Goal: Transaction & Acquisition: Purchase product/service

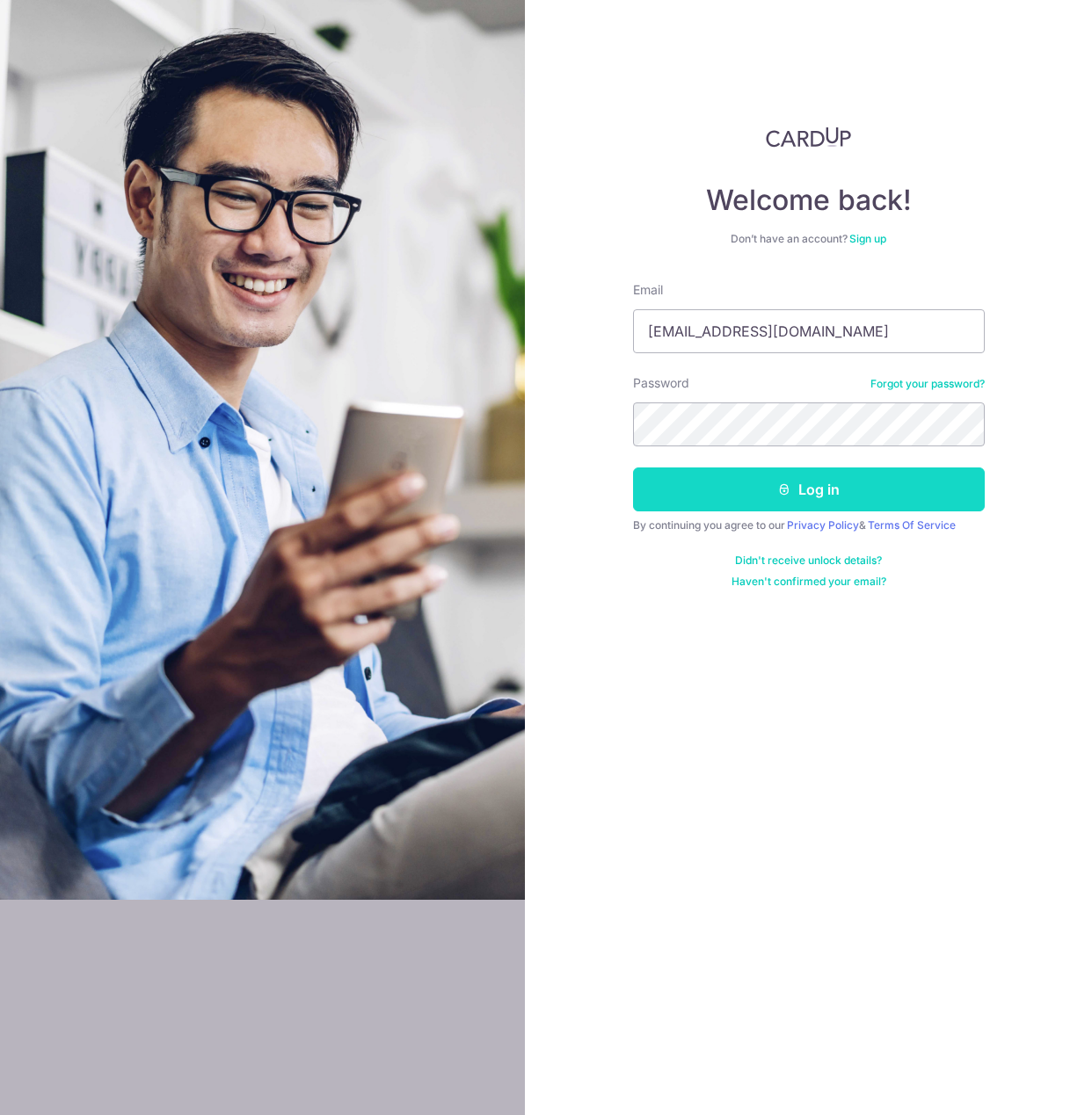
click at [790, 486] on icon "submit" at bounding box center [784, 489] width 14 height 14
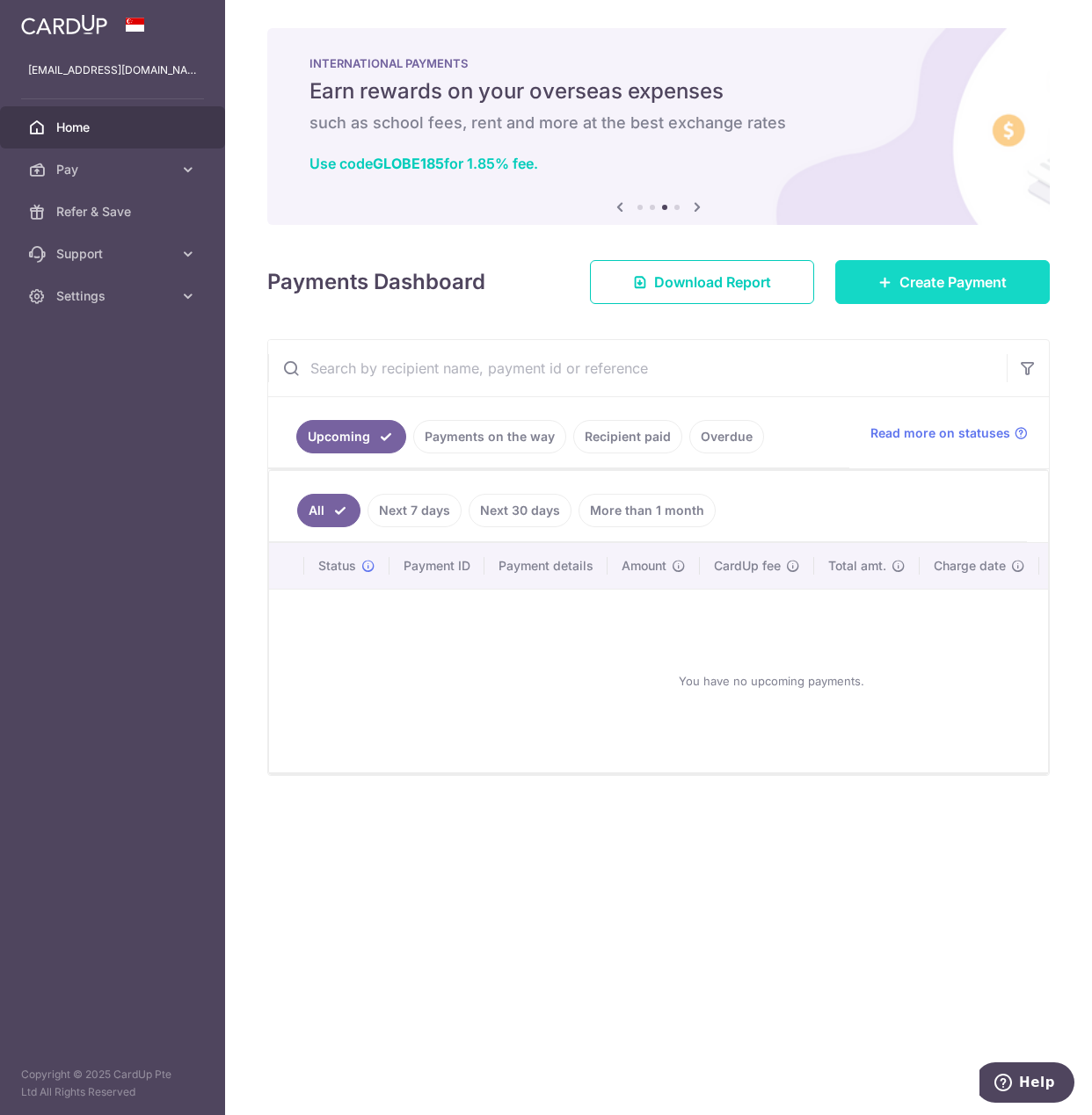
click at [965, 280] on span "Create Payment" at bounding box center [952, 282] width 107 height 21
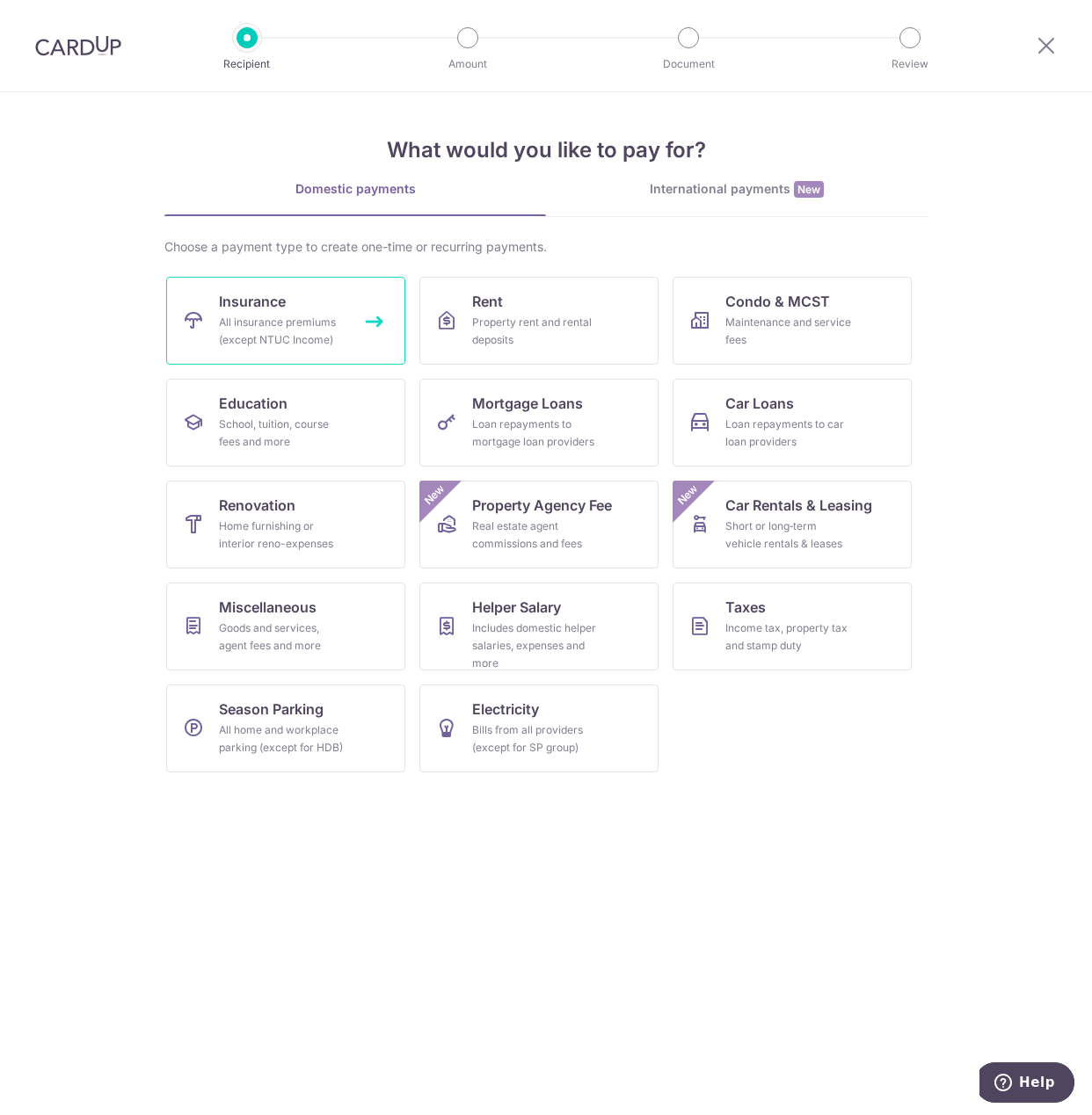
click at [353, 325] on link "Insurance All insurance premiums (except NTUC Income)" at bounding box center [286, 321] width 239 height 88
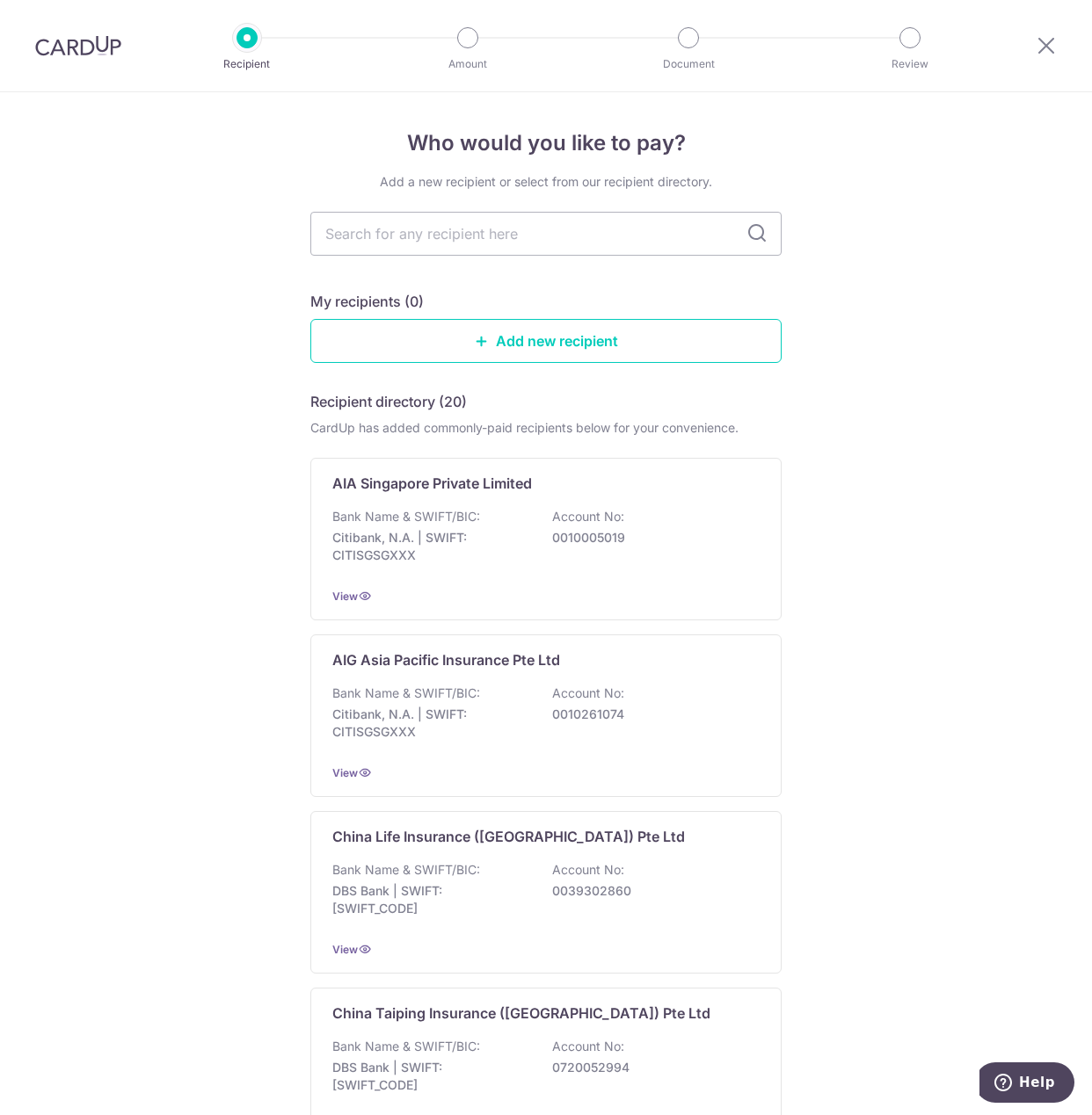
click at [465, 233] on input "text" at bounding box center [546, 233] width 472 height 44
type input "prudential"
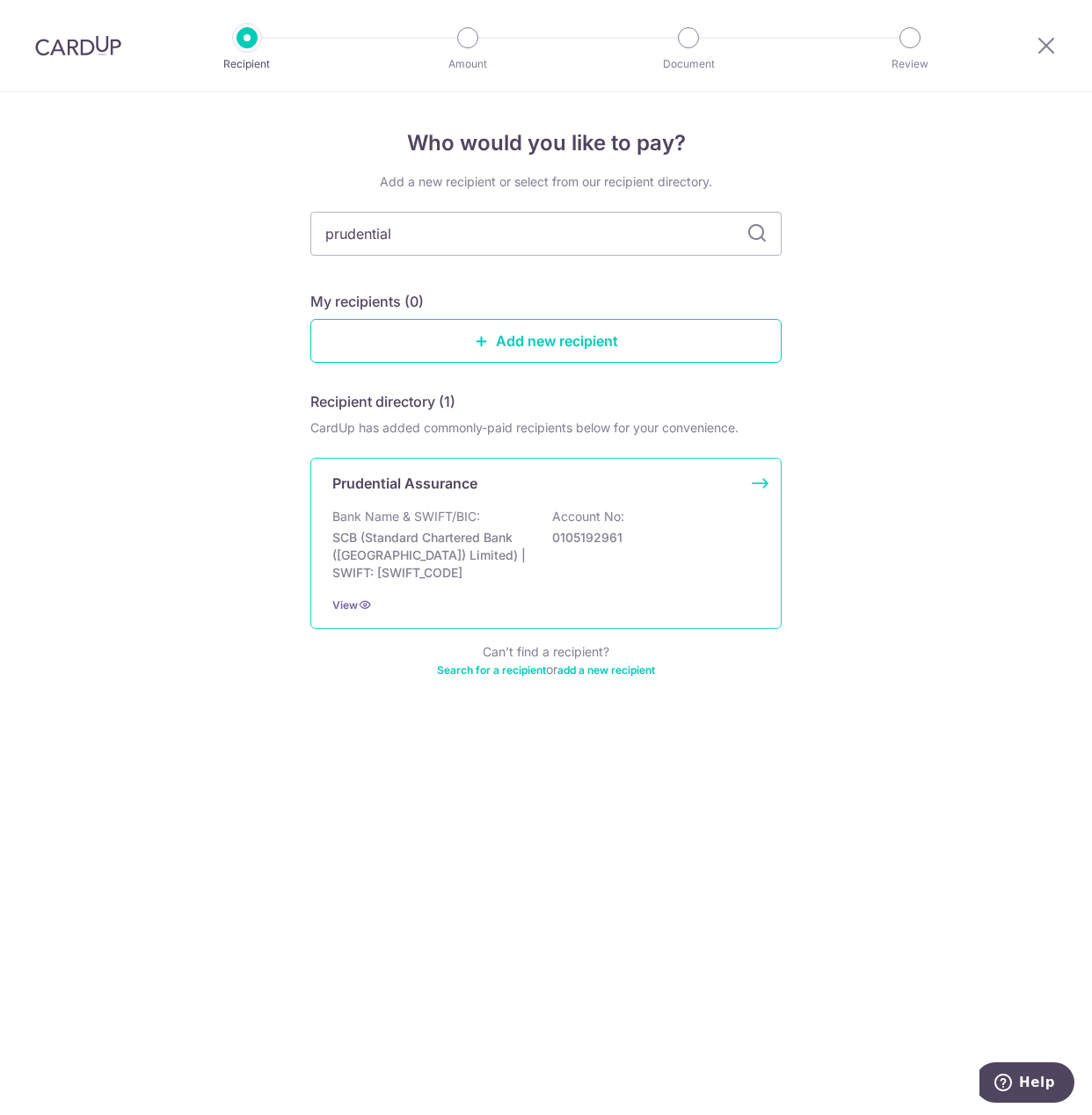
click at [497, 498] on div "Prudential Assurance Bank Name & SWIFT/BIC: SCB (Standard Chartered Bank (Singa…" at bounding box center [546, 543] width 472 height 171
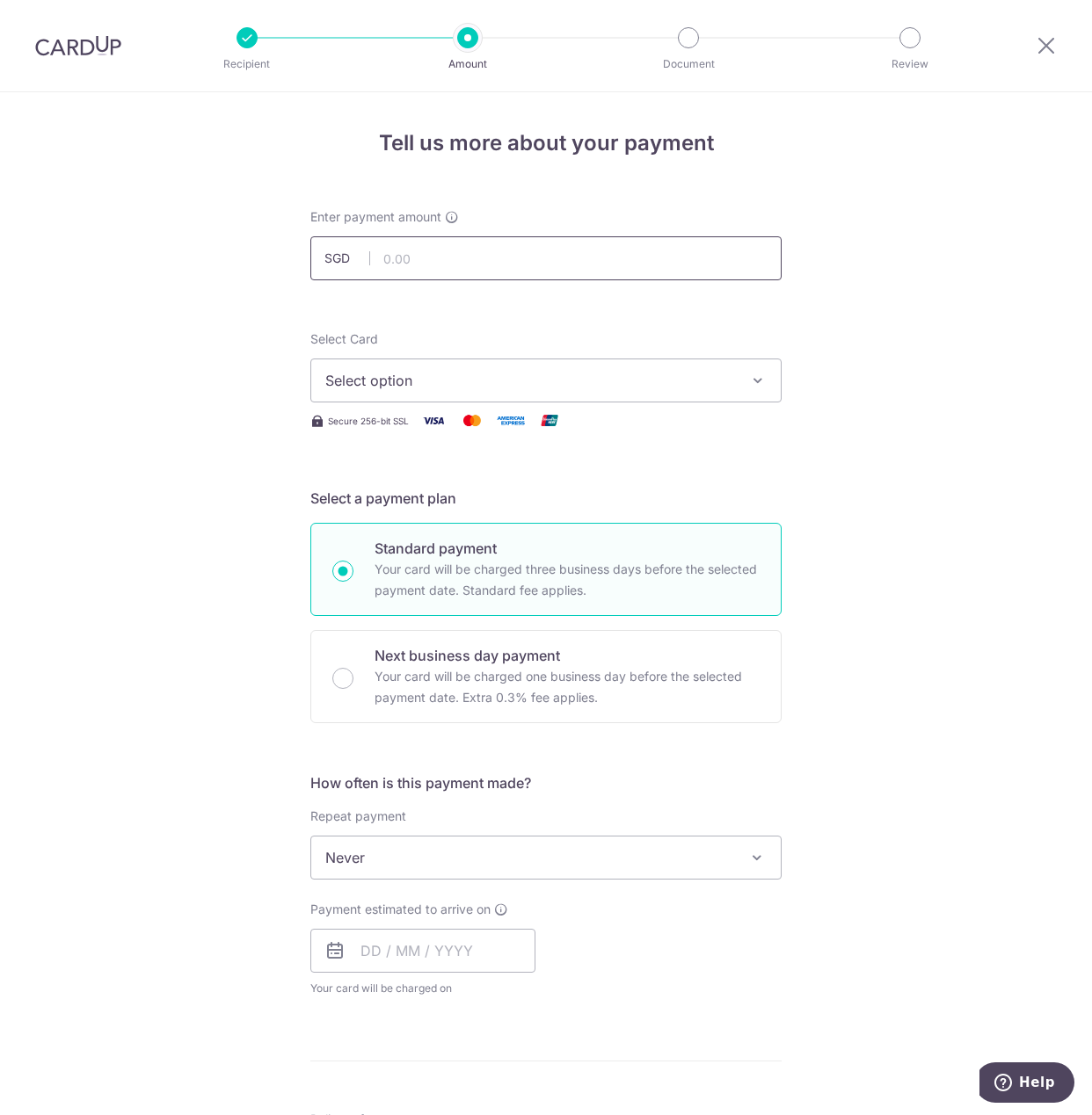
click at [544, 244] on input "text" at bounding box center [546, 258] width 472 height 44
type input "1,138.67"
click at [442, 384] on span "Select option" at bounding box center [530, 380] width 409 height 21
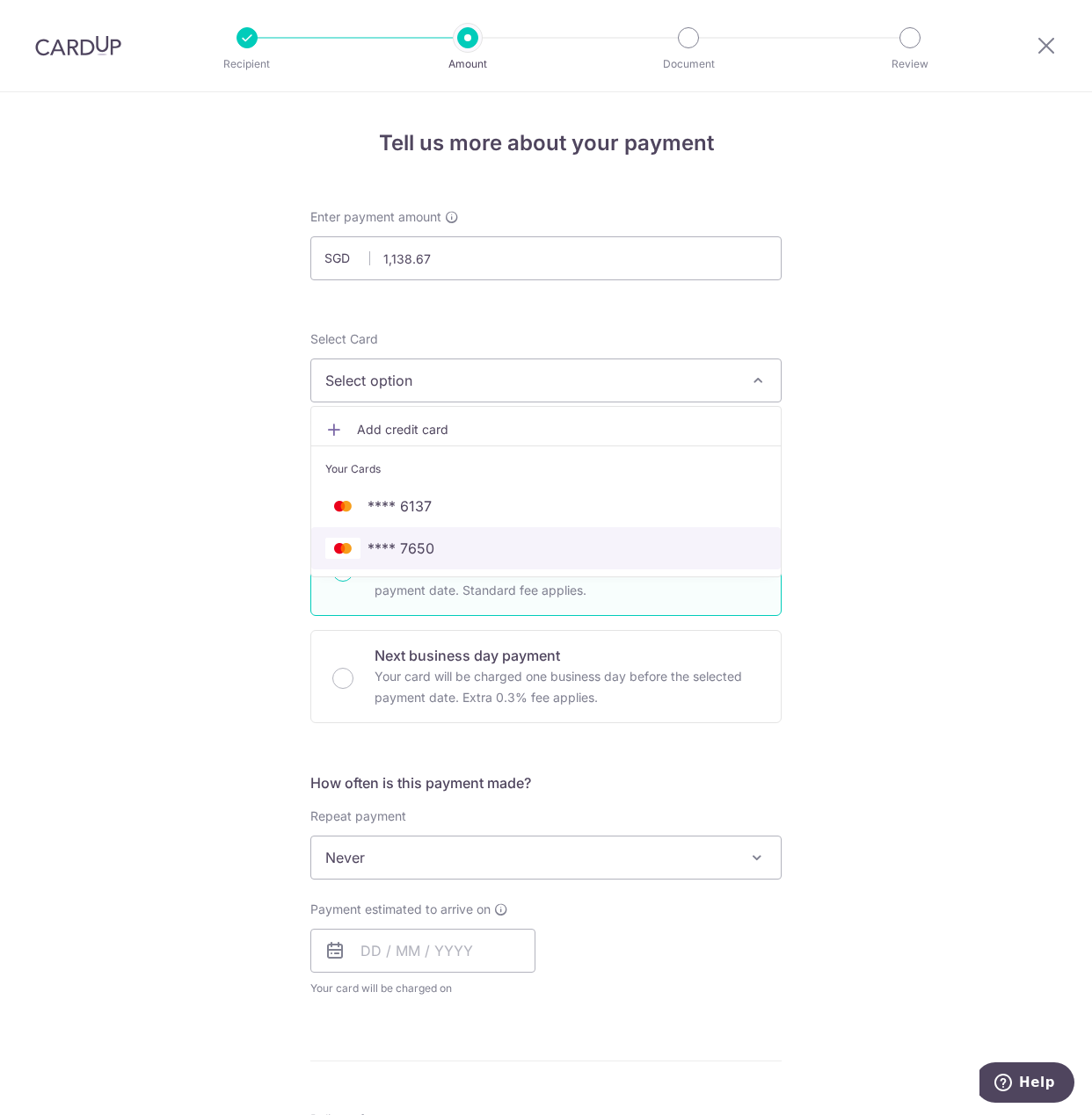
click at [453, 549] on span "**** 7650" at bounding box center [546, 548] width 441 height 21
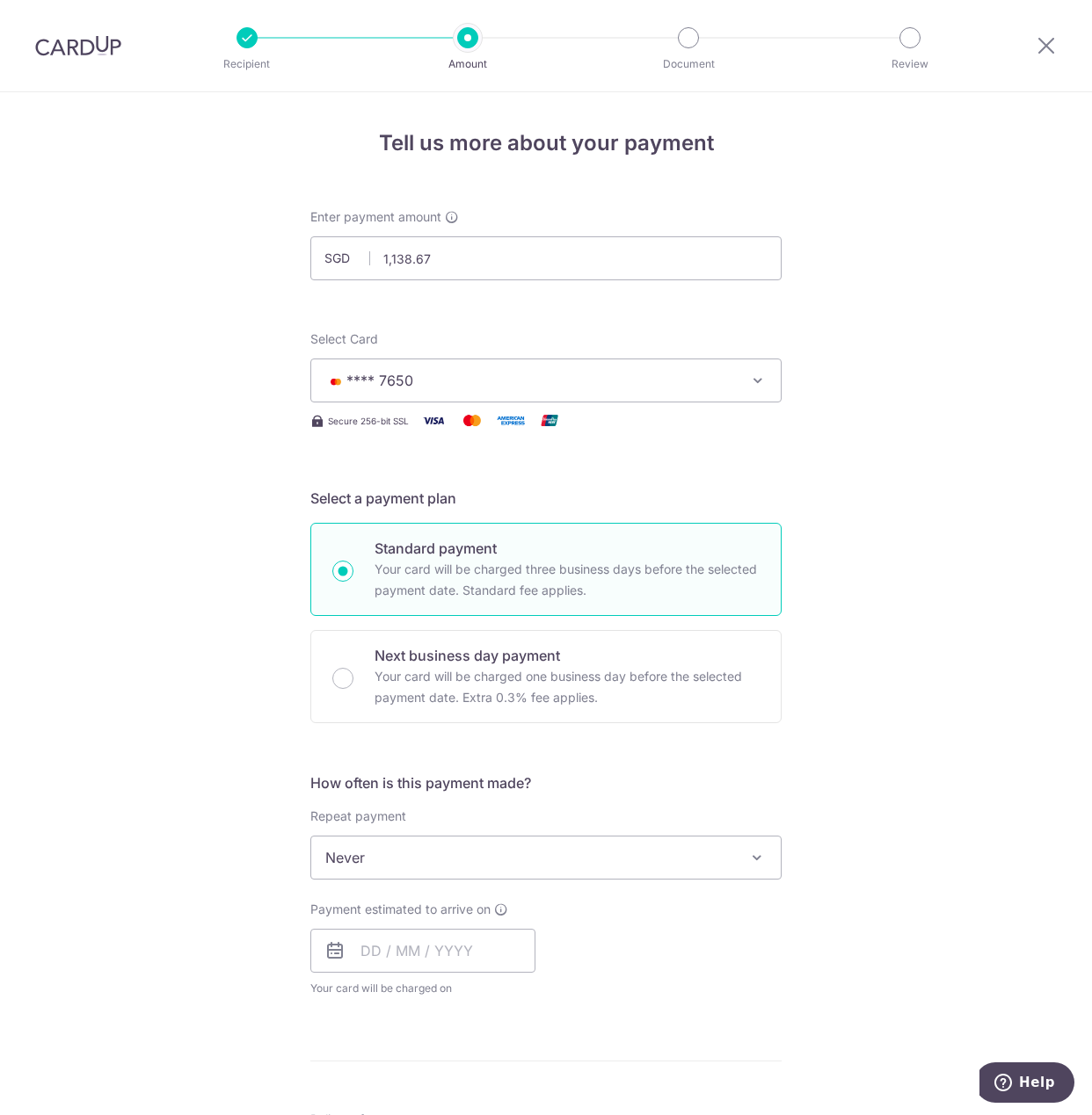
scroll to position [89, 0]
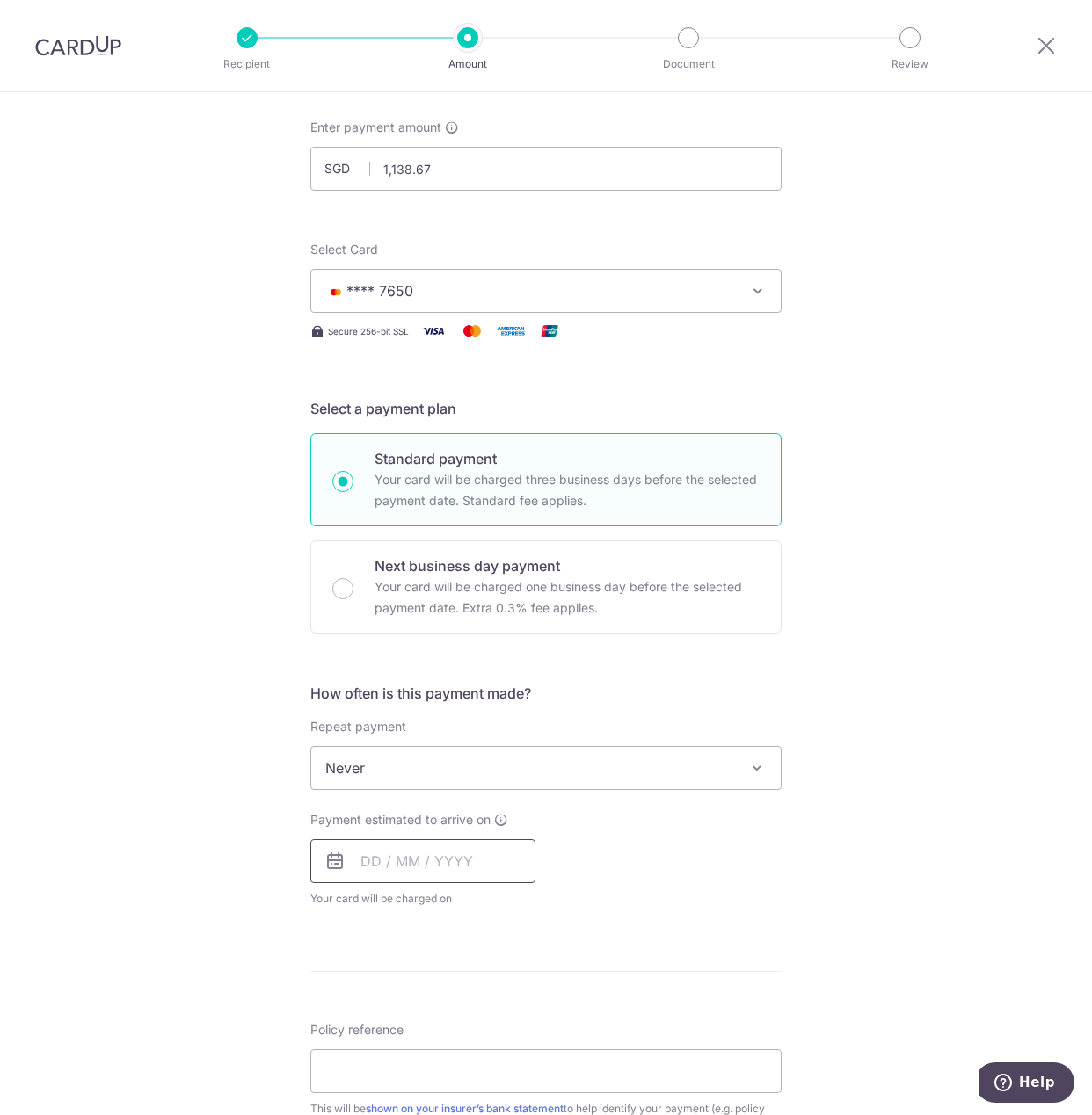
click at [427, 861] on input "text" at bounding box center [423, 861] width 225 height 44
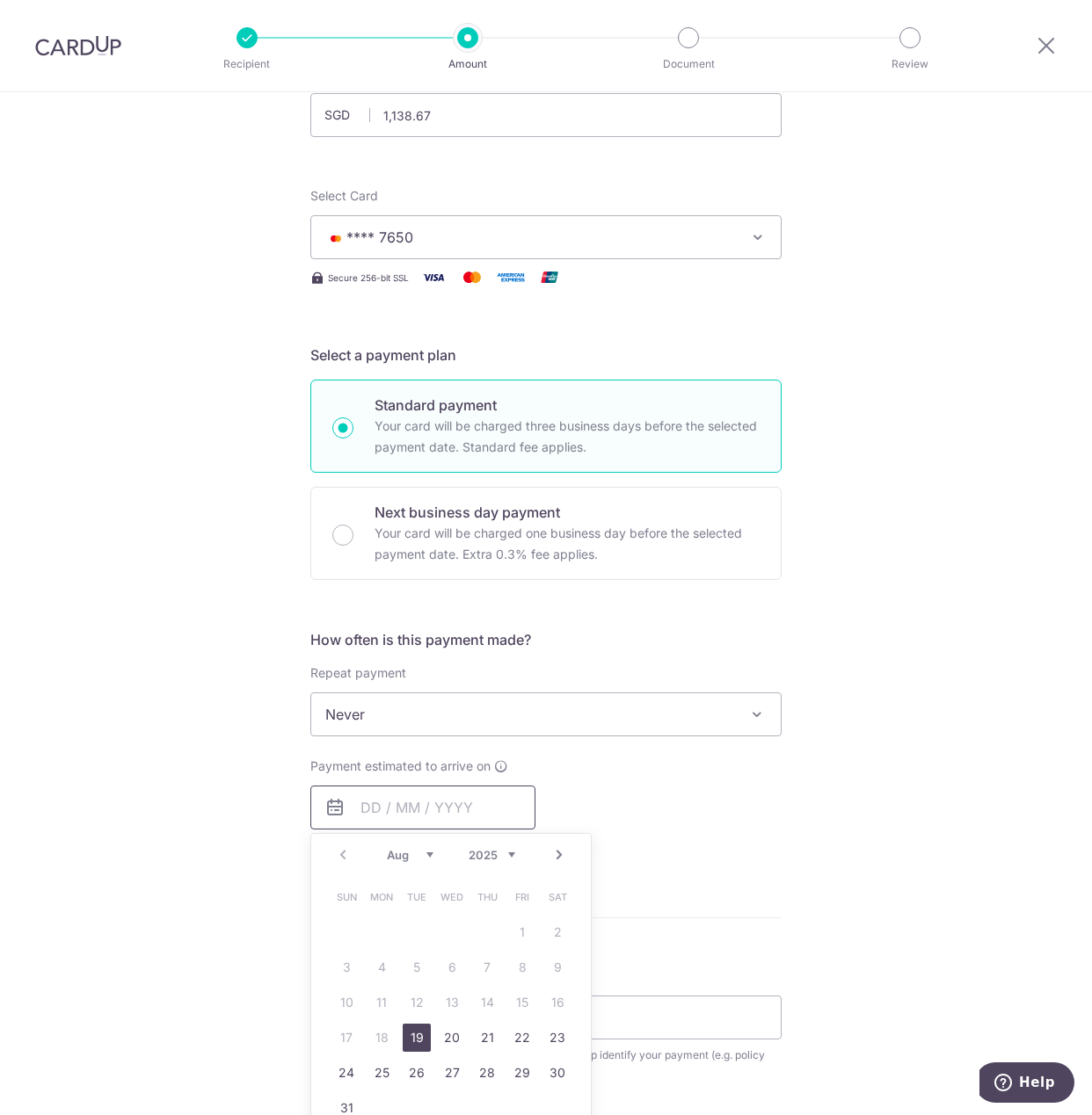
scroll to position [269, 0]
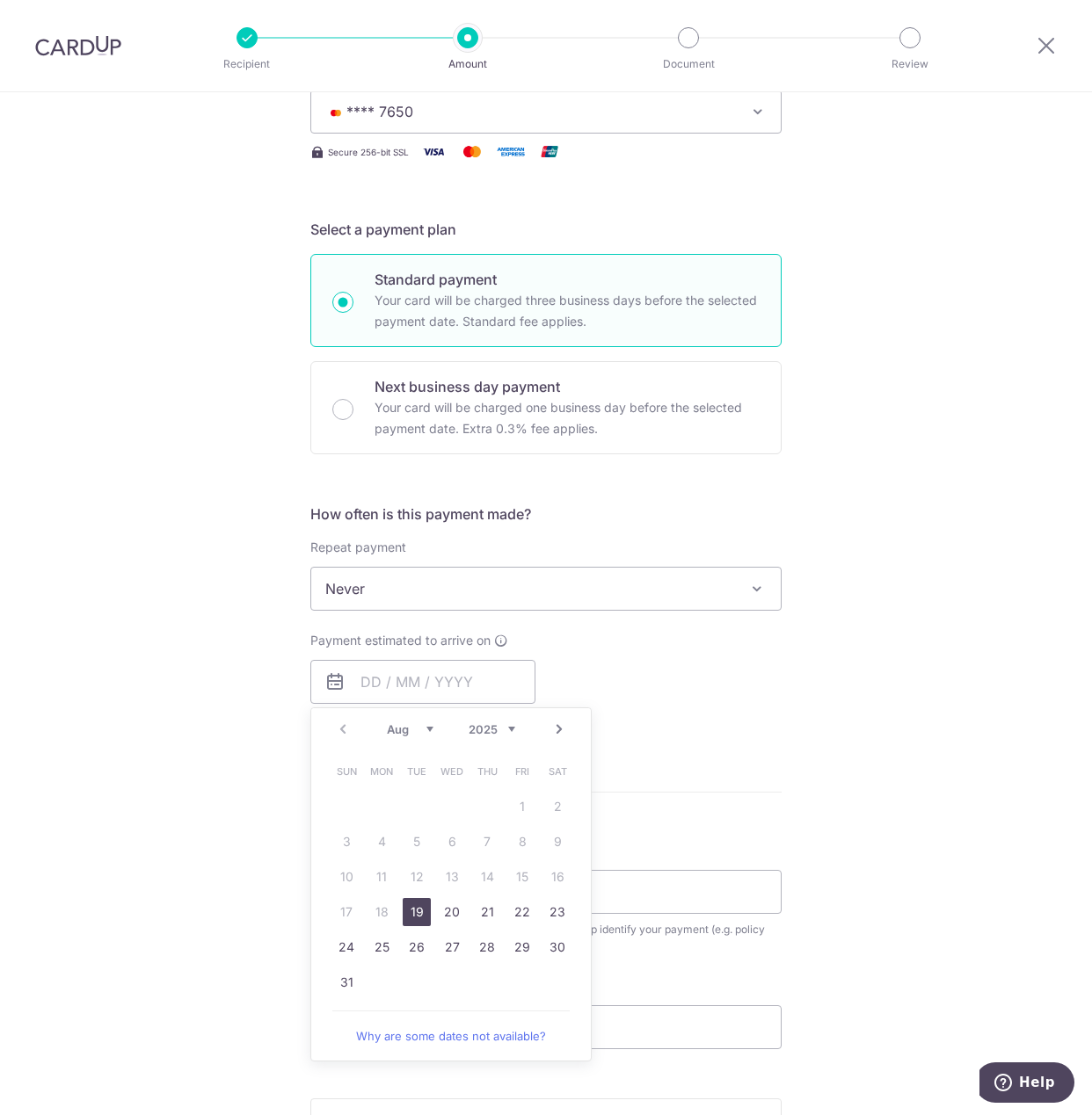
click at [417, 914] on link "19" at bounding box center [417, 912] width 28 height 28
type input "19/08/2025"
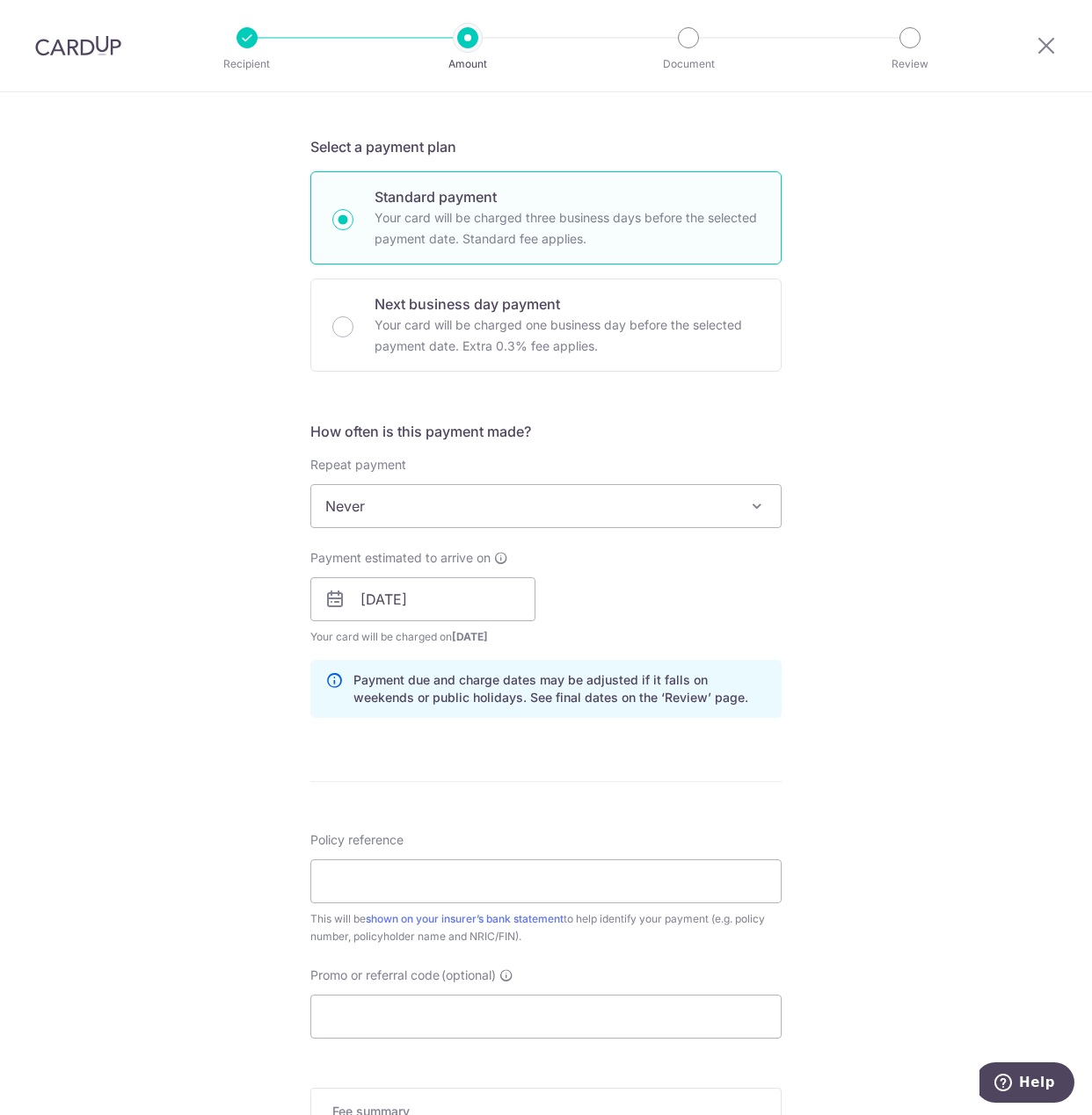
scroll to position [359, 0]
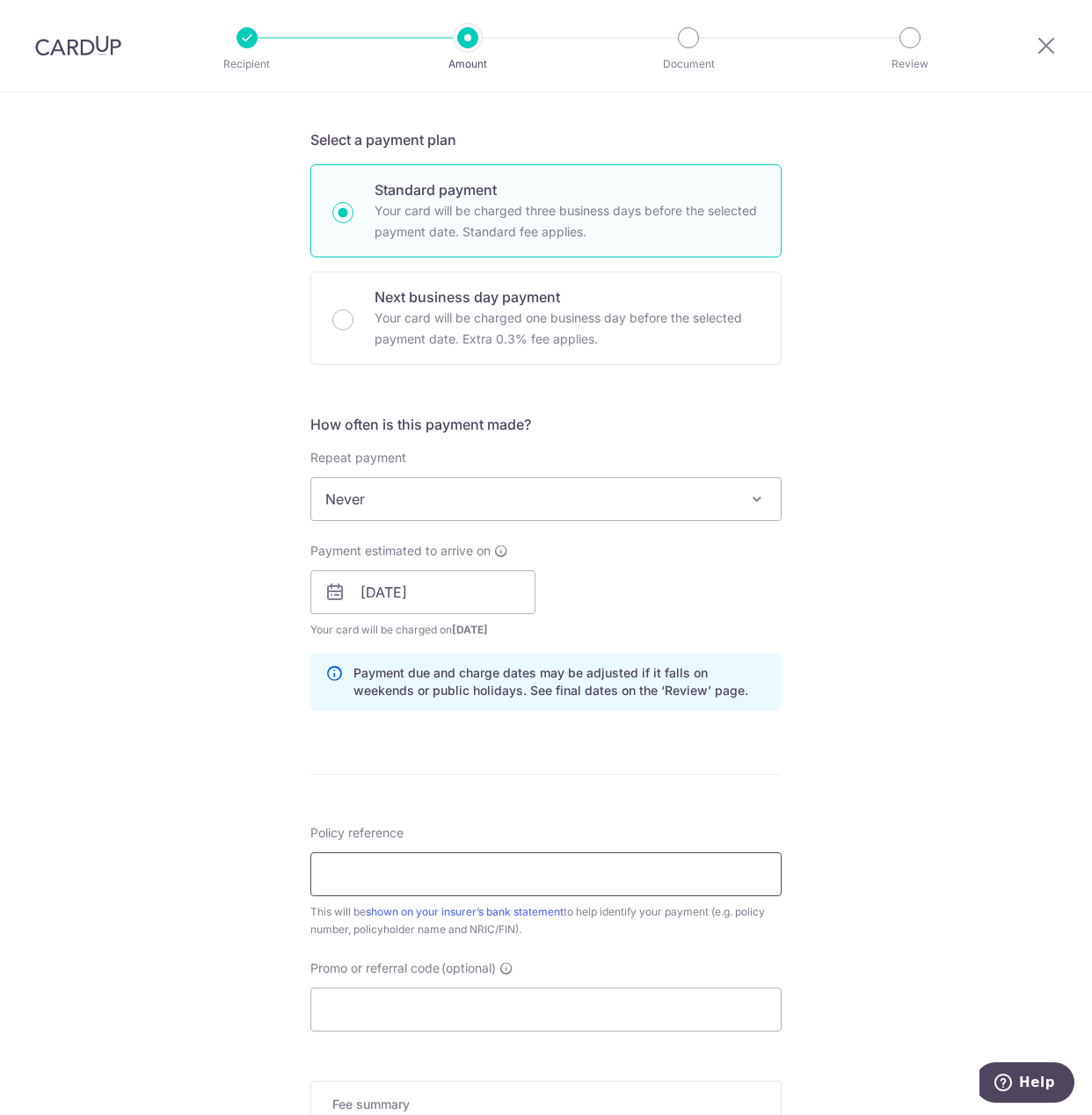
click at [404, 869] on input "Policy reference" at bounding box center [546, 874] width 472 height 44
click at [349, 877] on input "Policy reference" at bounding box center [546, 874] width 472 height 44
paste input "85278047"
click at [348, 876] on input "85278047" at bounding box center [546, 874] width 472 height 44
click at [337, 873] on input "85278047" at bounding box center [546, 874] width 472 height 44
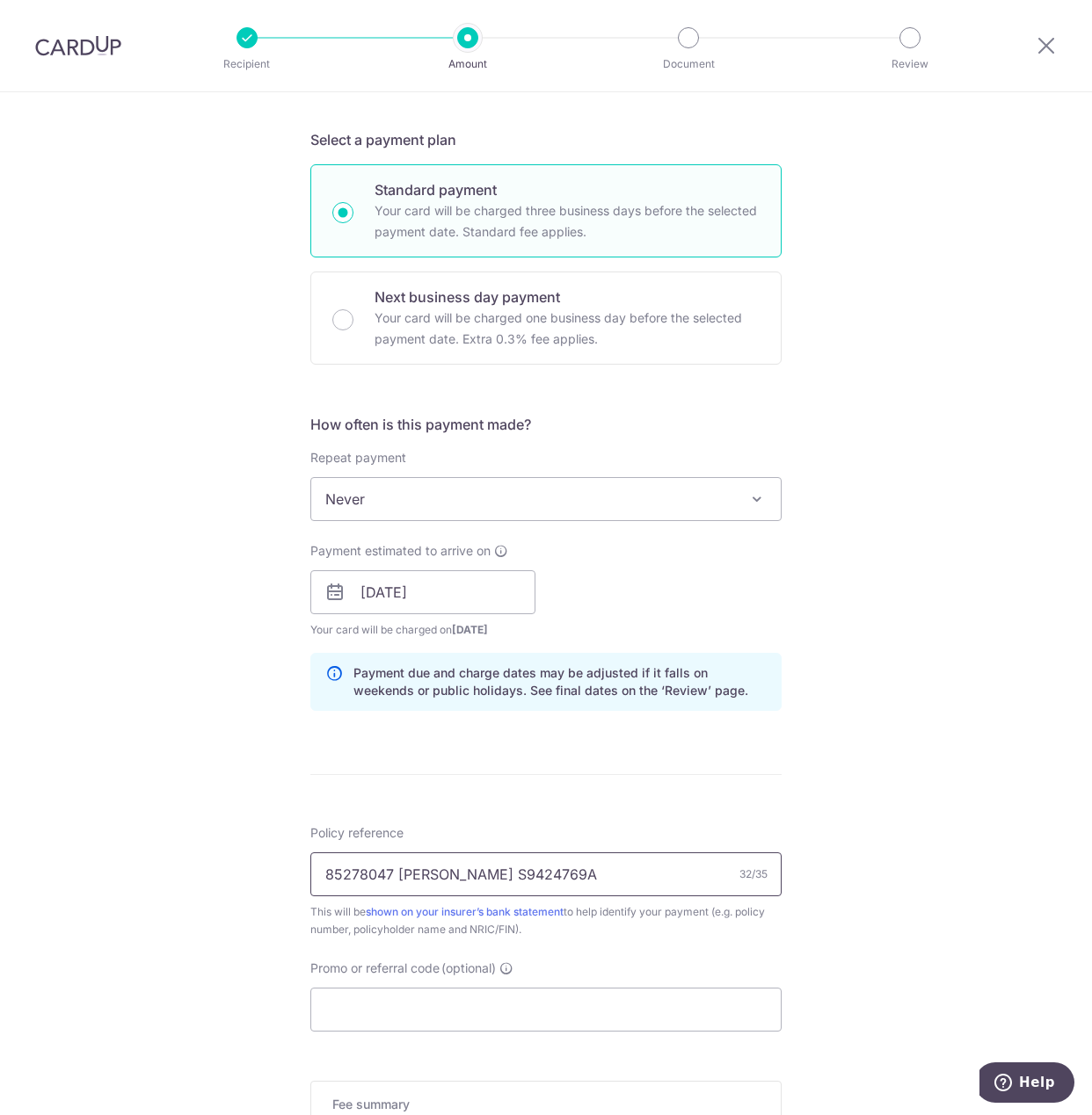
type input "85278047 Ong Jin Keong S9424769A"
click at [416, 990] on input "Promo or referral code (optional)" at bounding box center [546, 1009] width 472 height 44
paste input "OFF225"
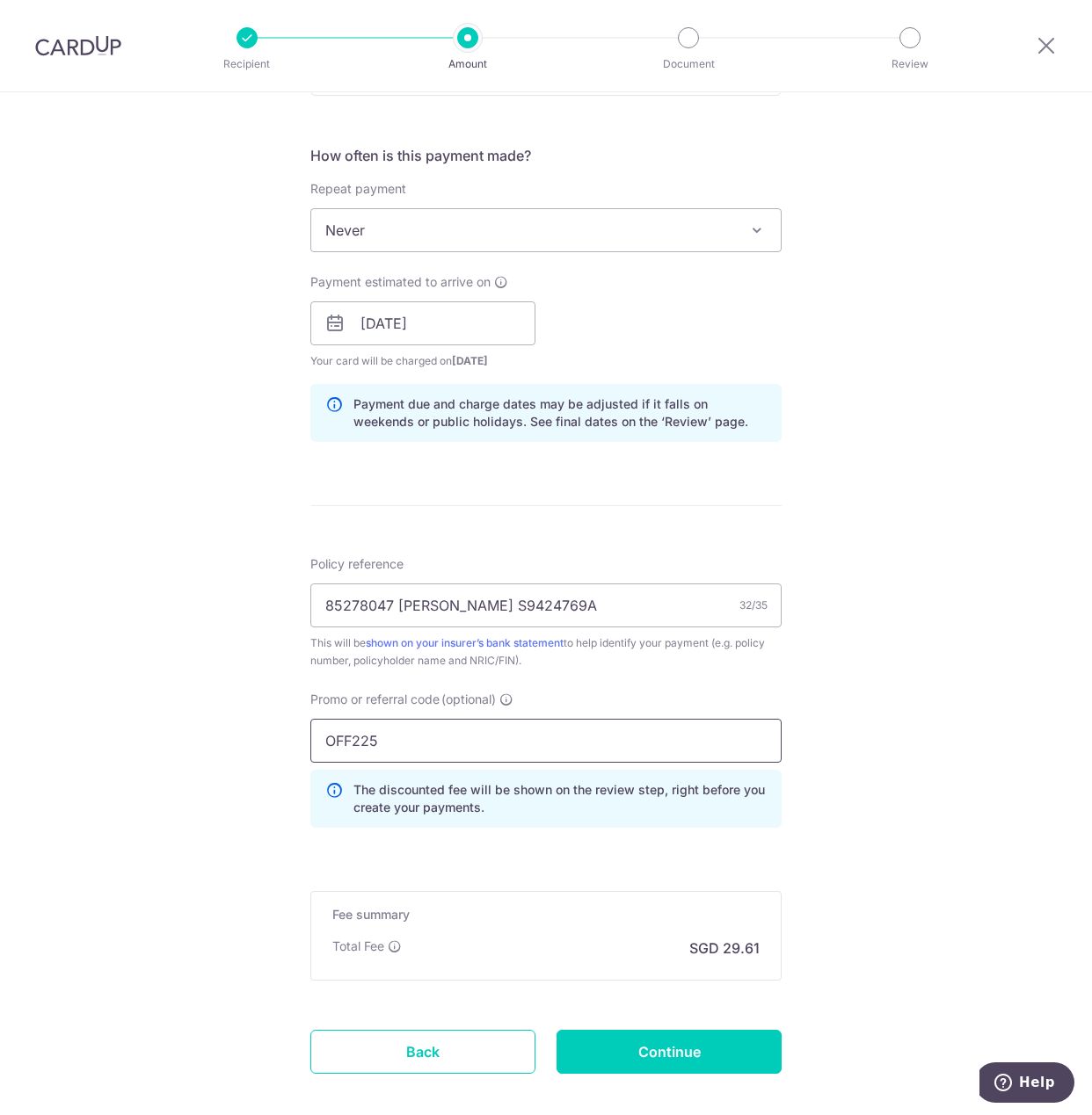
type input "OFF225"
click at [206, 863] on div "Tell us more about your payment Enter payment amount SGD 1,138.67 1138.67 Selec…" at bounding box center [546, 335] width 1092 height 1741
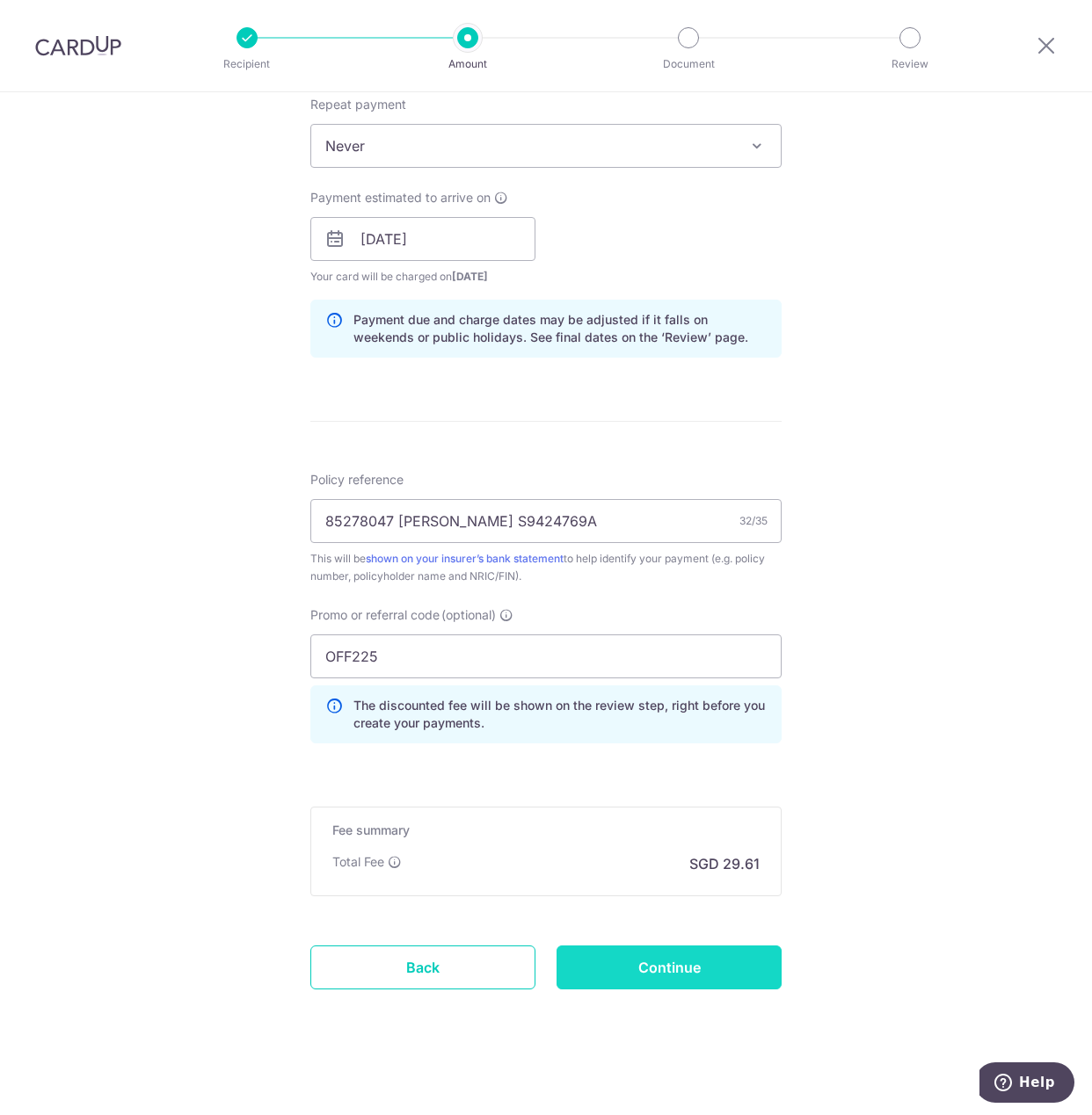
scroll to position [717, 0]
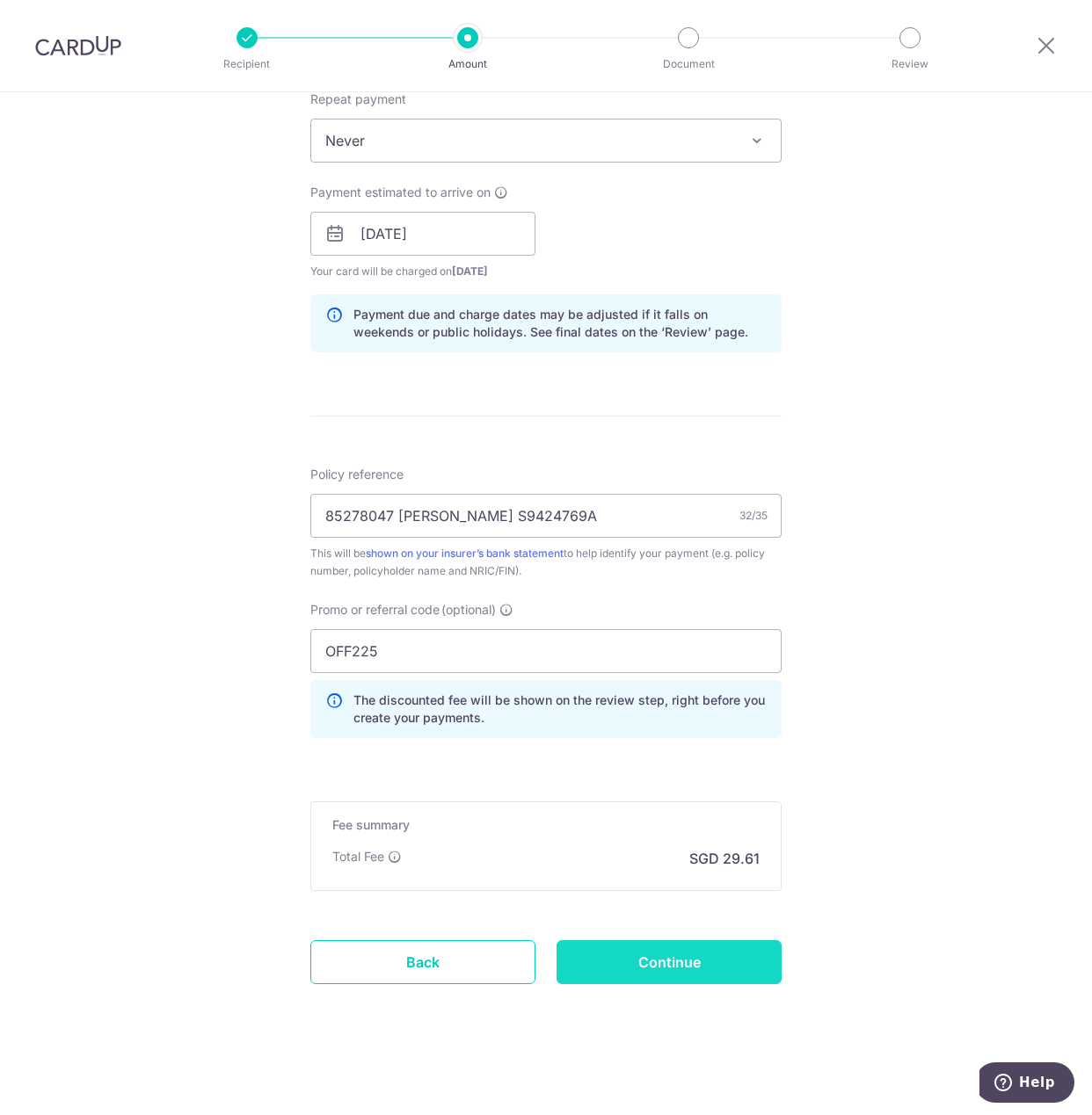
click at [652, 974] on input "Continue" at bounding box center [669, 962] width 225 height 44
type input "Create Schedule"
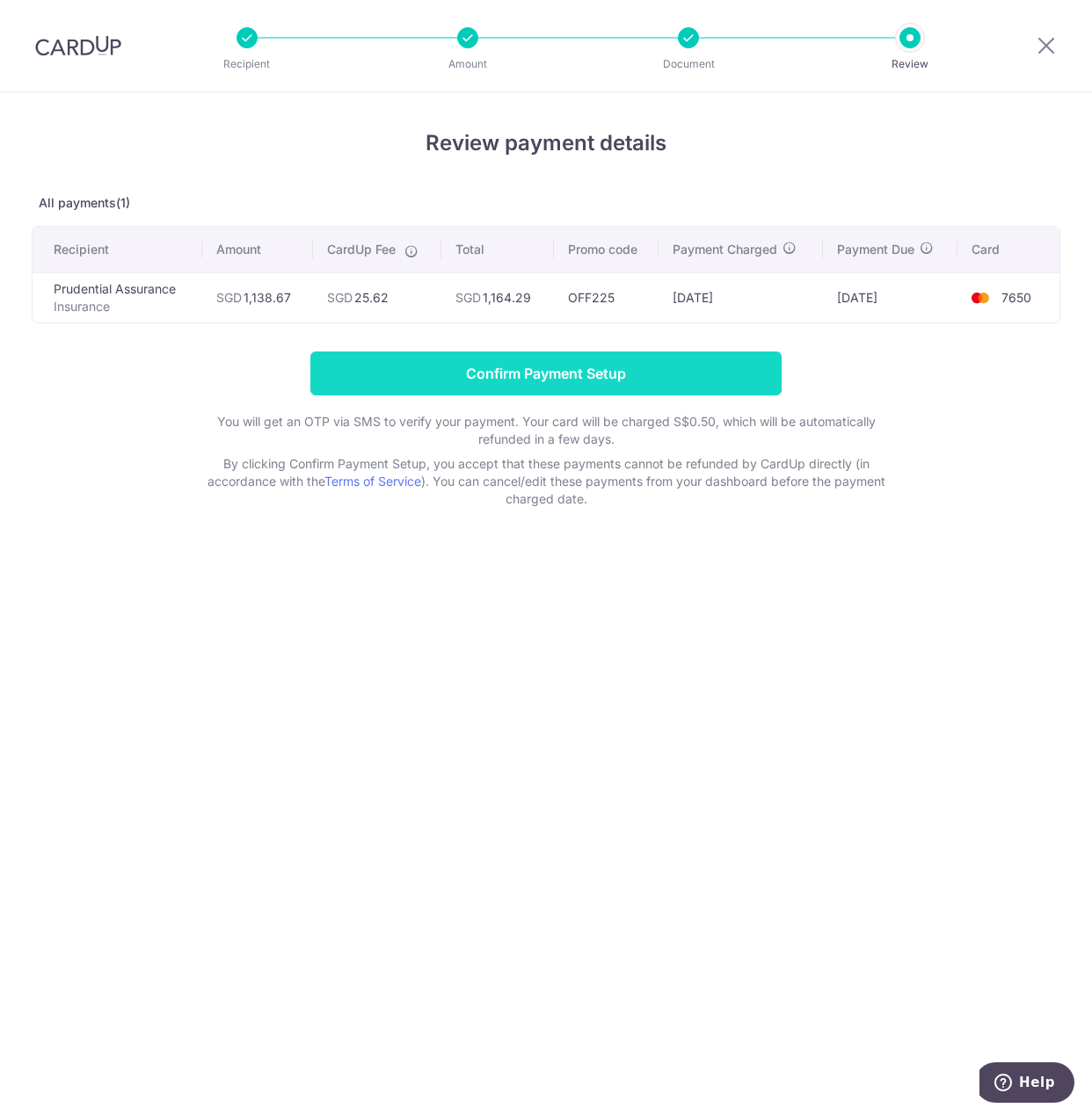
click at [457, 376] on input "Confirm Payment Setup" at bounding box center [546, 373] width 472 height 44
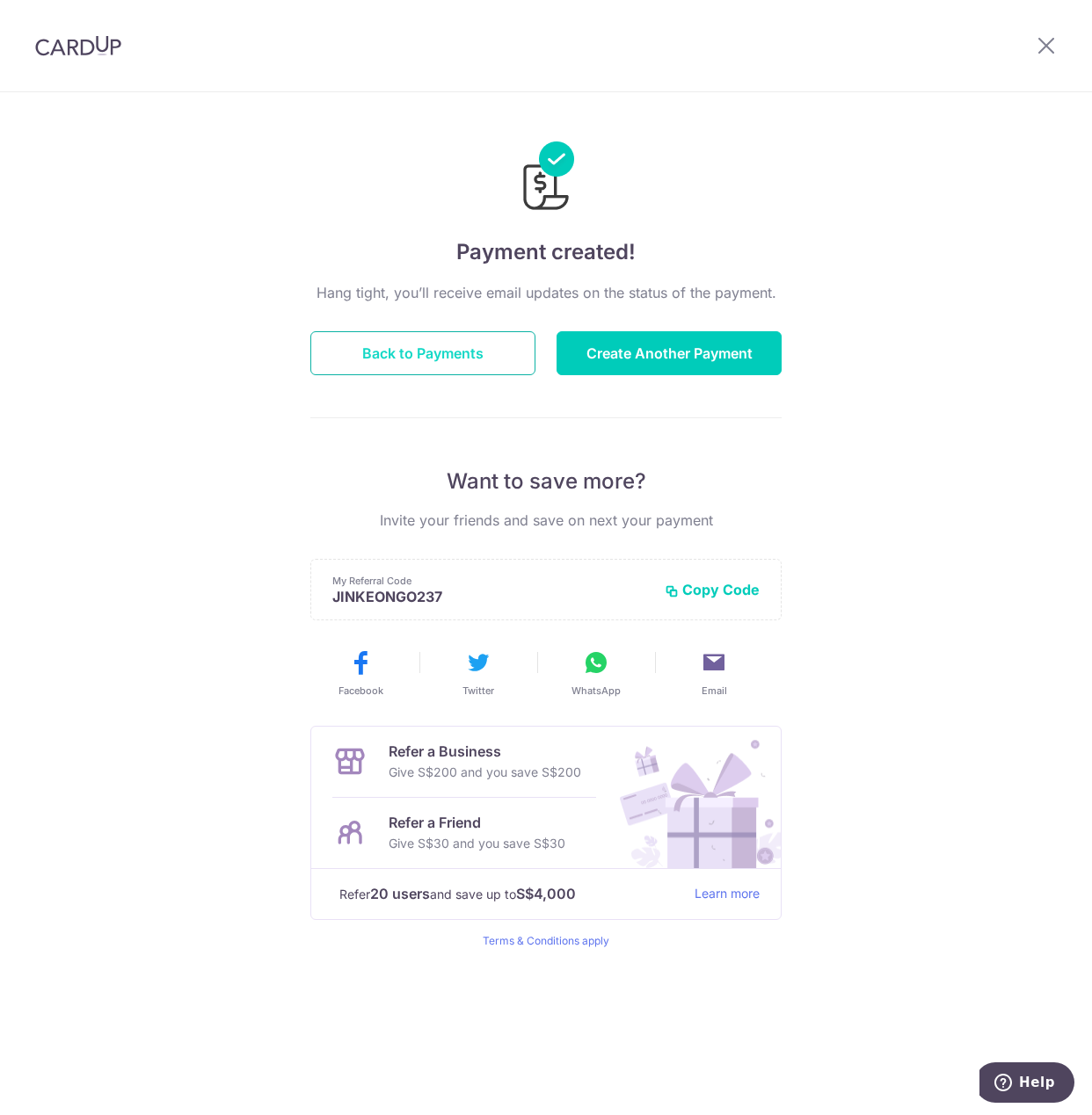
click at [428, 361] on button "Back to Payments" at bounding box center [423, 352] width 225 height 44
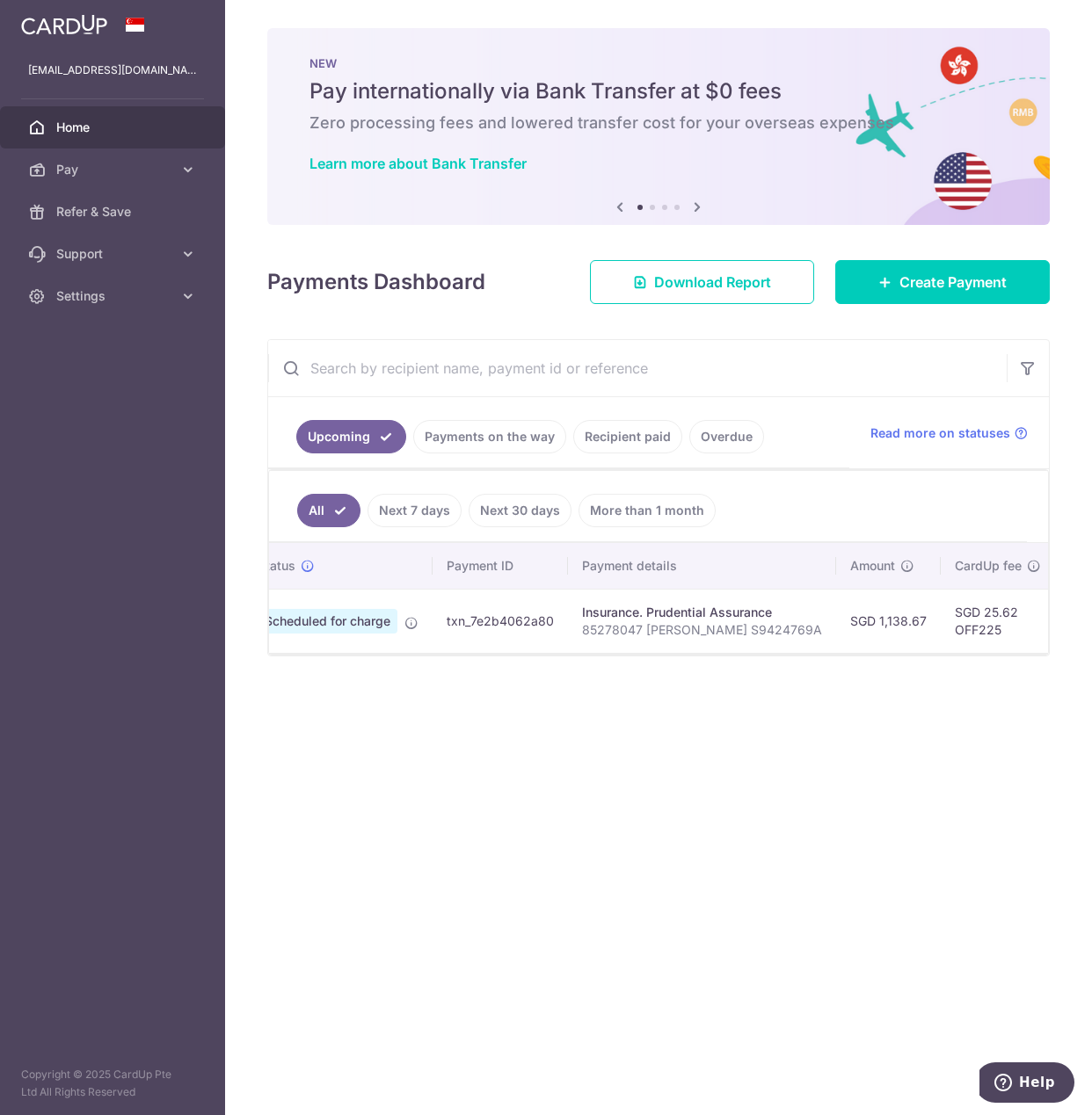
scroll to position [0, 106]
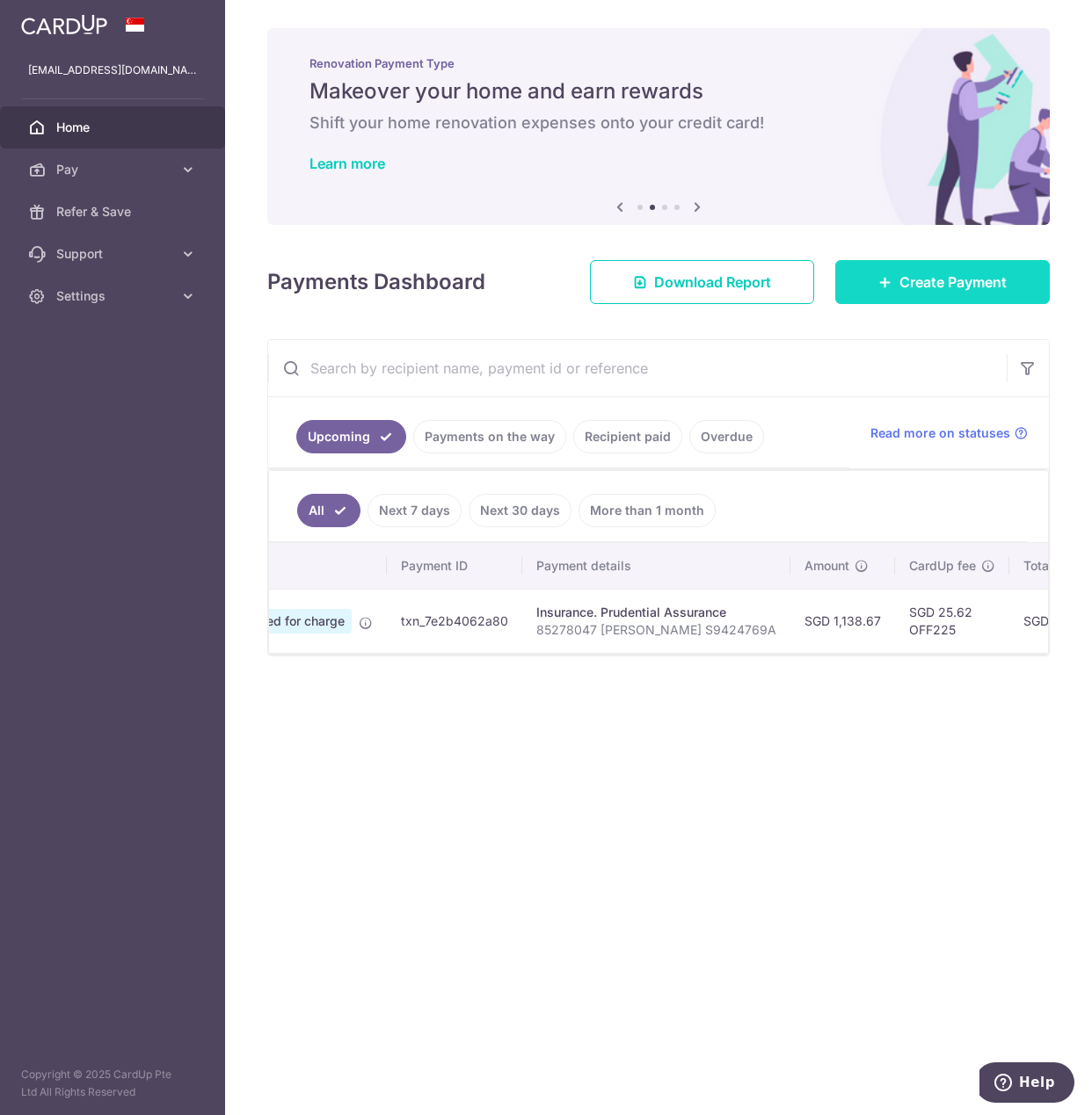
click at [943, 277] on span "Create Payment" at bounding box center [952, 282] width 107 height 21
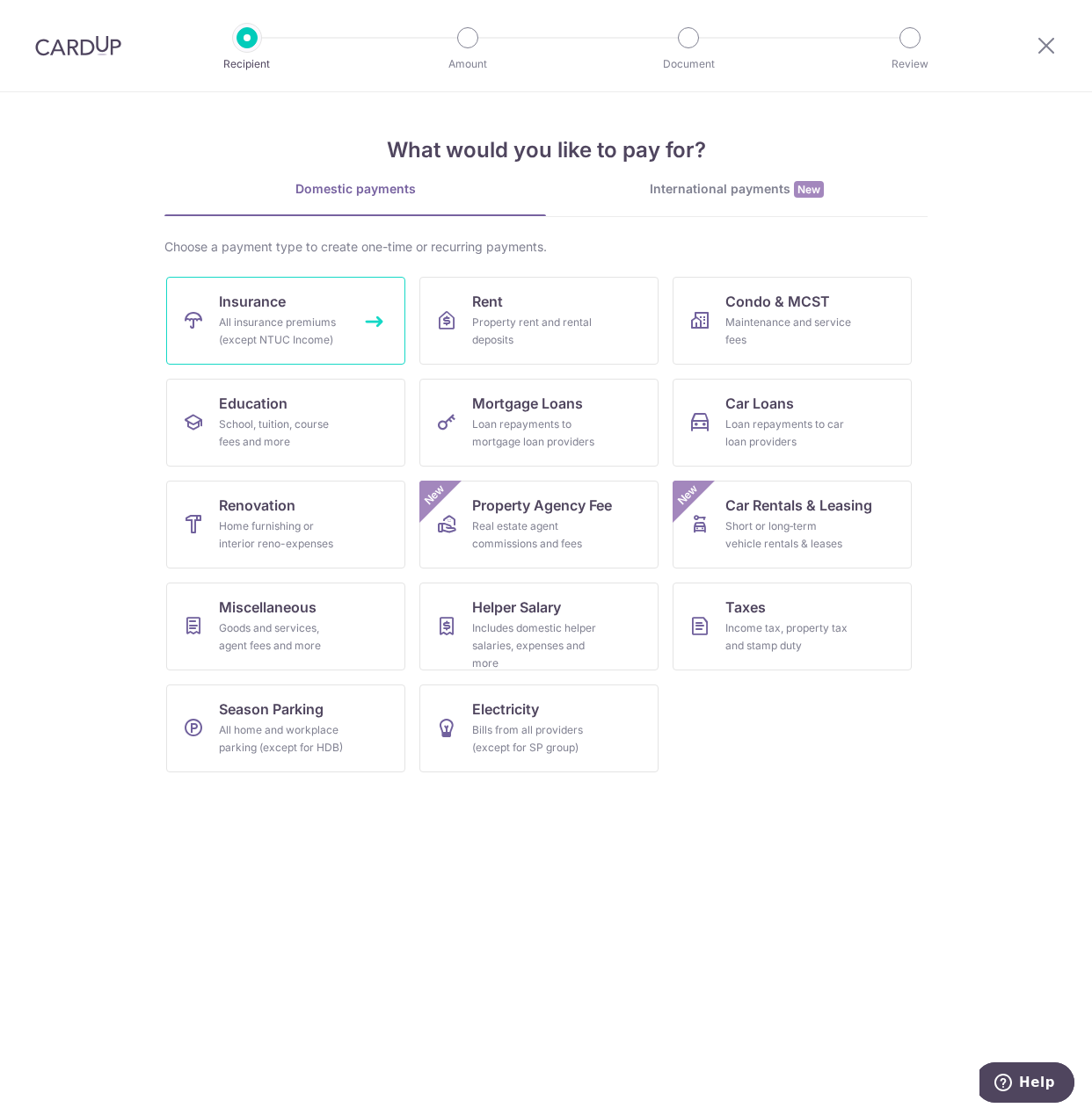
click at [248, 302] on span "Insurance" at bounding box center [252, 301] width 67 height 21
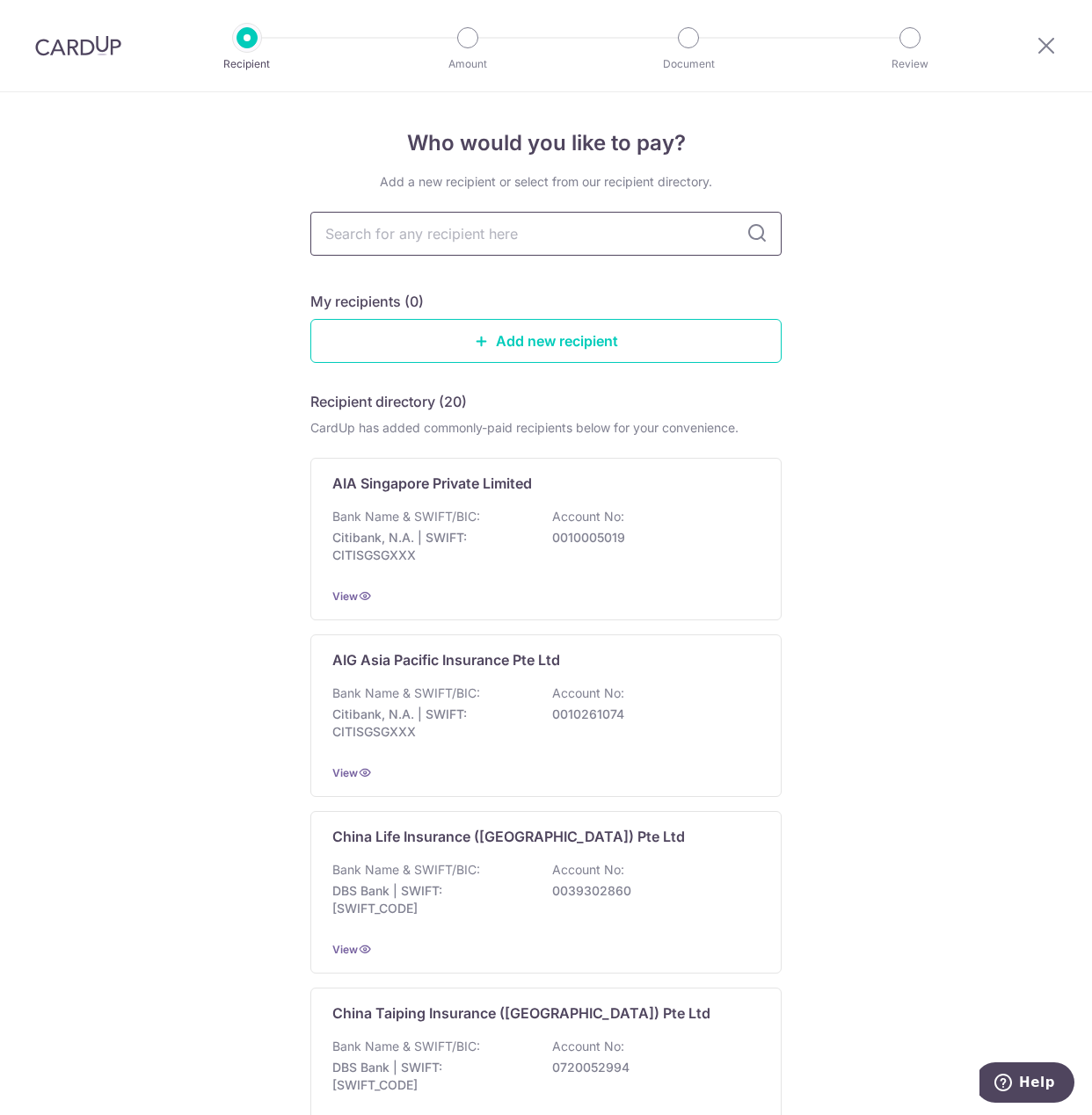
click at [463, 234] on input "text" at bounding box center [546, 233] width 472 height 44
type input "prudential"
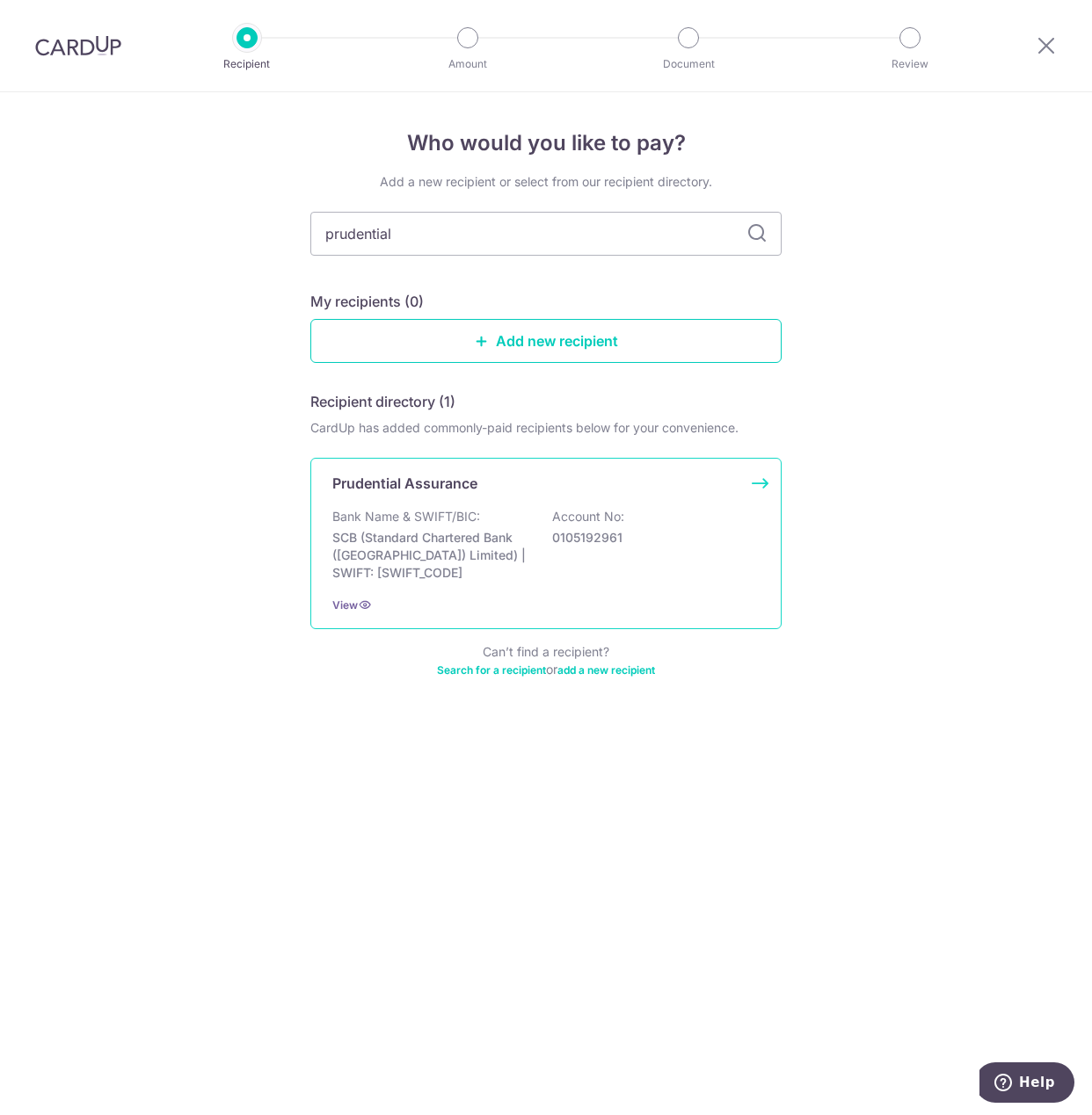
click at [617, 505] on div "Prudential Assurance Bank Name & SWIFT/BIC: SCB (Standard Chartered Bank (Singa…" at bounding box center [546, 543] width 472 height 171
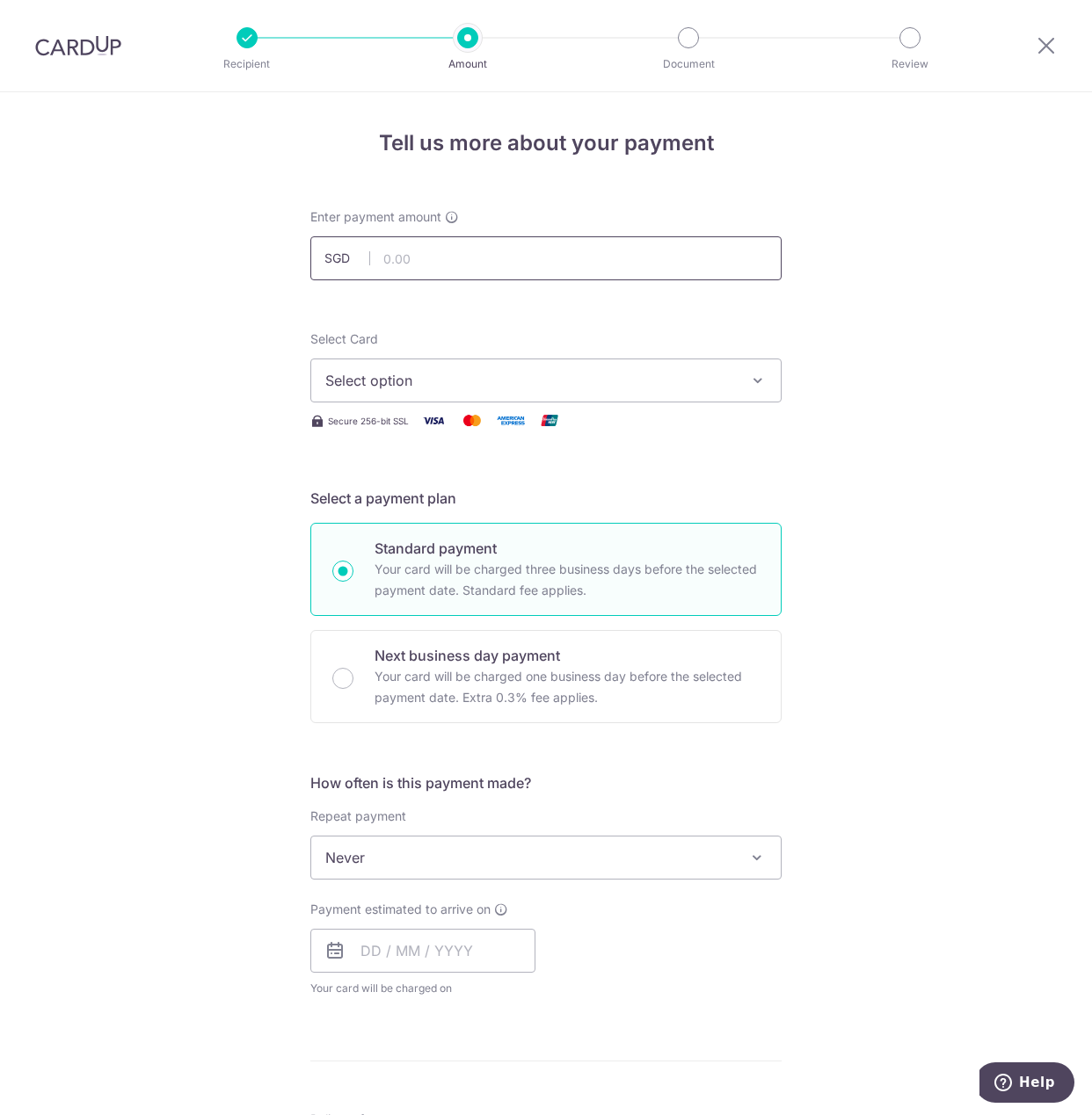
click at [492, 264] on input "text" at bounding box center [546, 258] width 472 height 44
type input "459.00"
click at [418, 376] on span "Select option" at bounding box center [530, 380] width 409 height 21
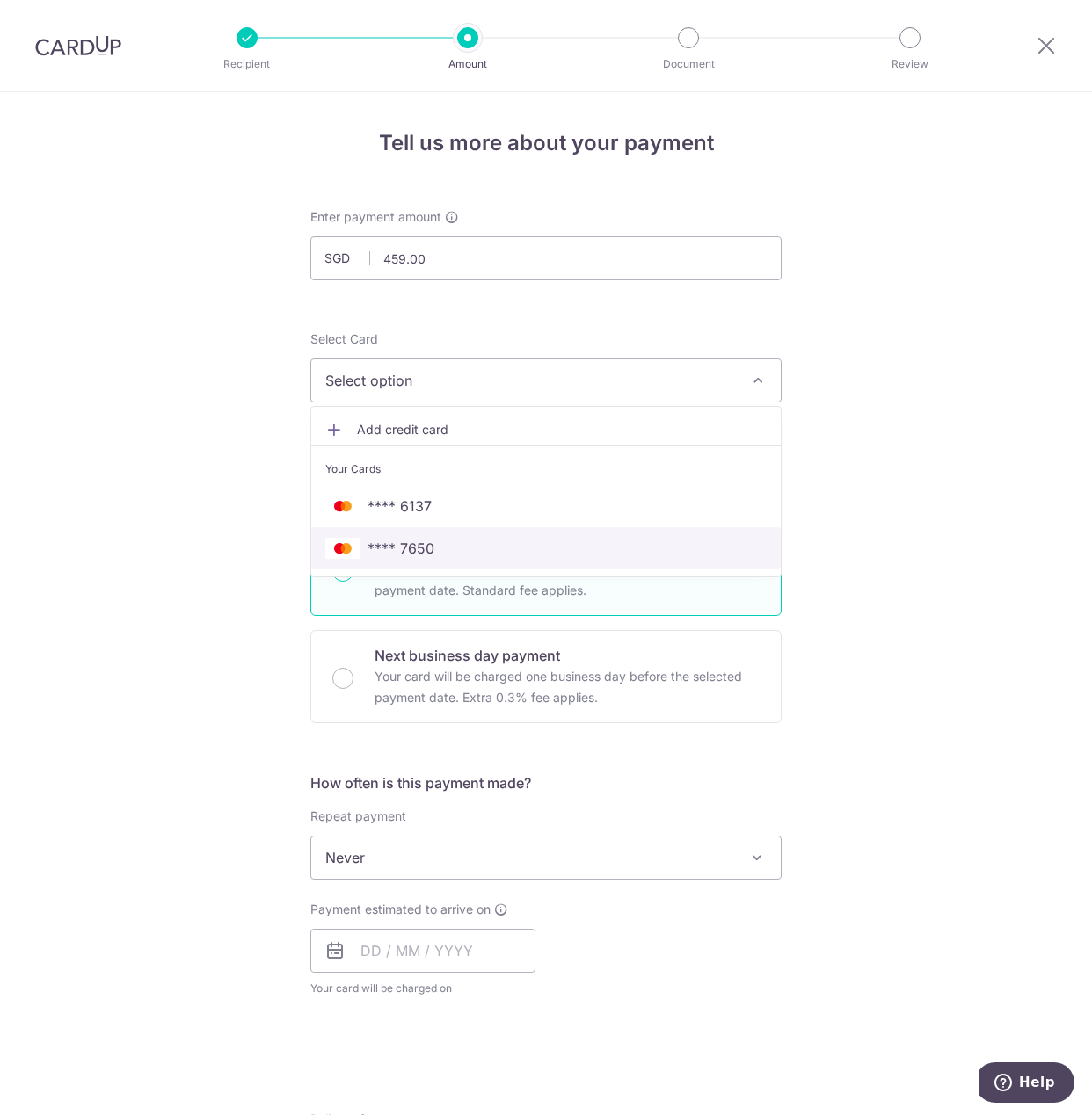
click at [425, 547] on span "**** 7650" at bounding box center [401, 548] width 67 height 21
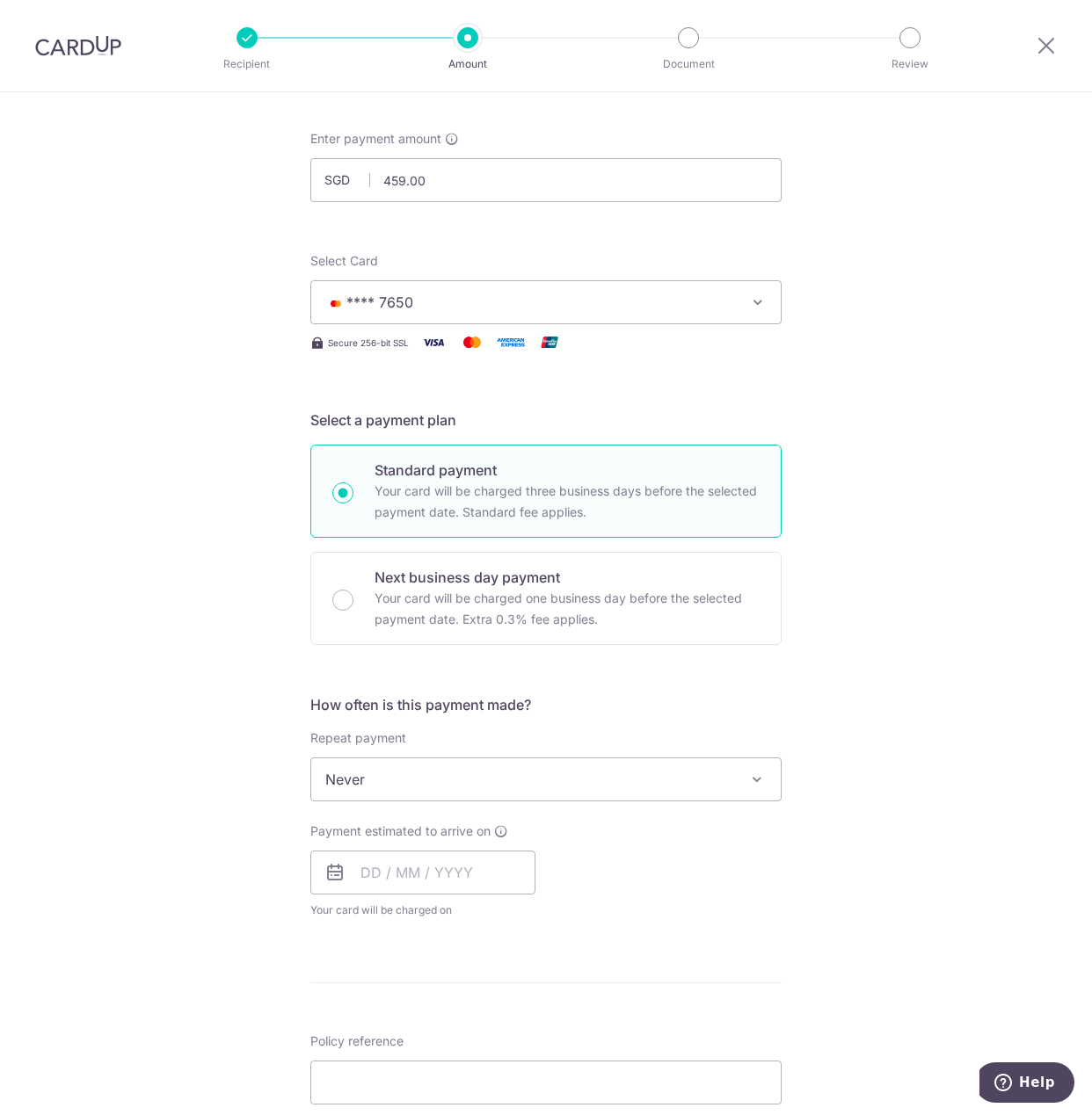
scroll to position [89, 0]
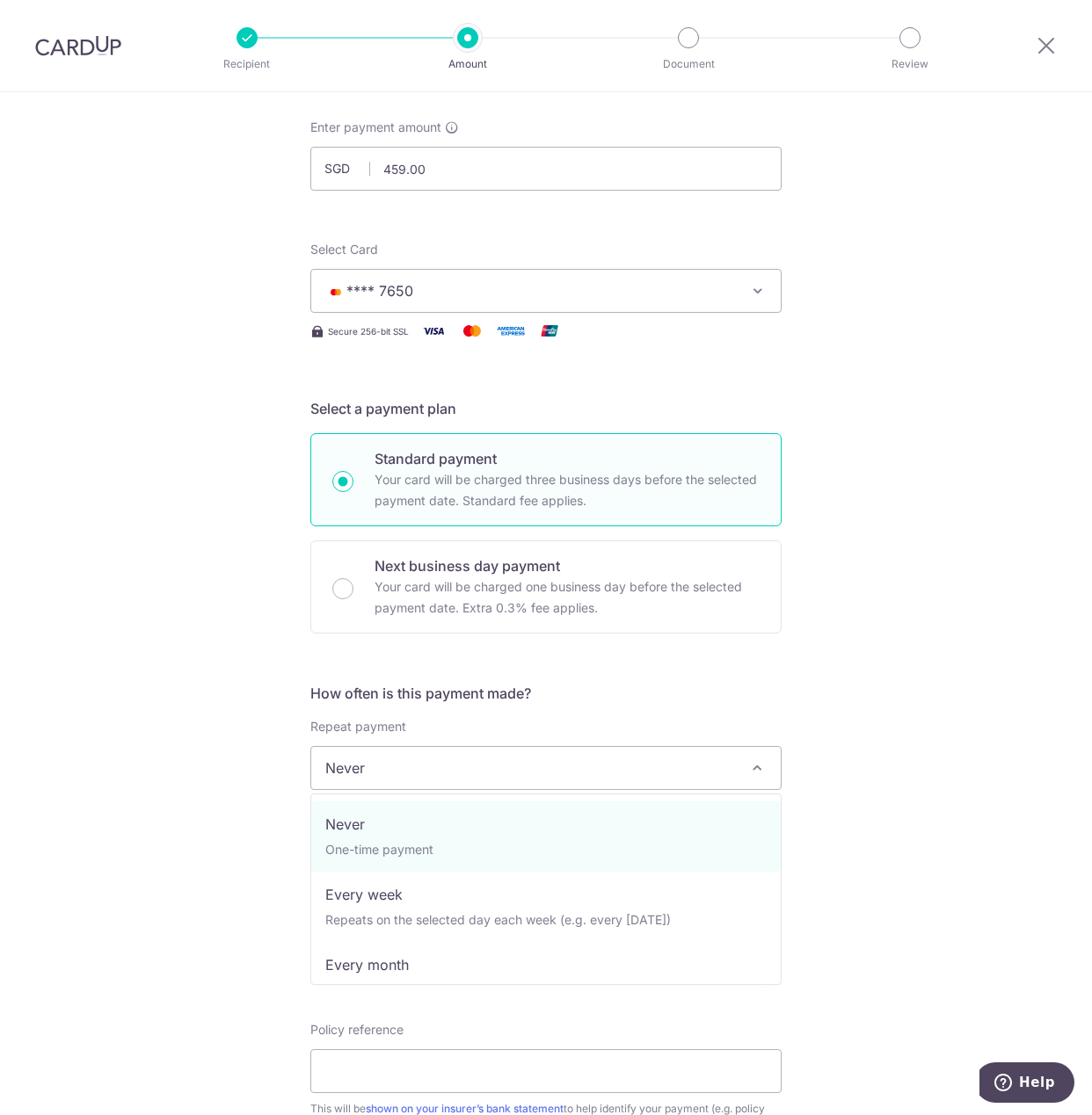
click at [439, 767] on span "Never" at bounding box center [546, 767] width 470 height 42
click at [238, 700] on div "Tell us more about your payment Enter payment amount SGD 459.00 459.00 Select C…" at bounding box center [546, 798] width 1092 height 1590
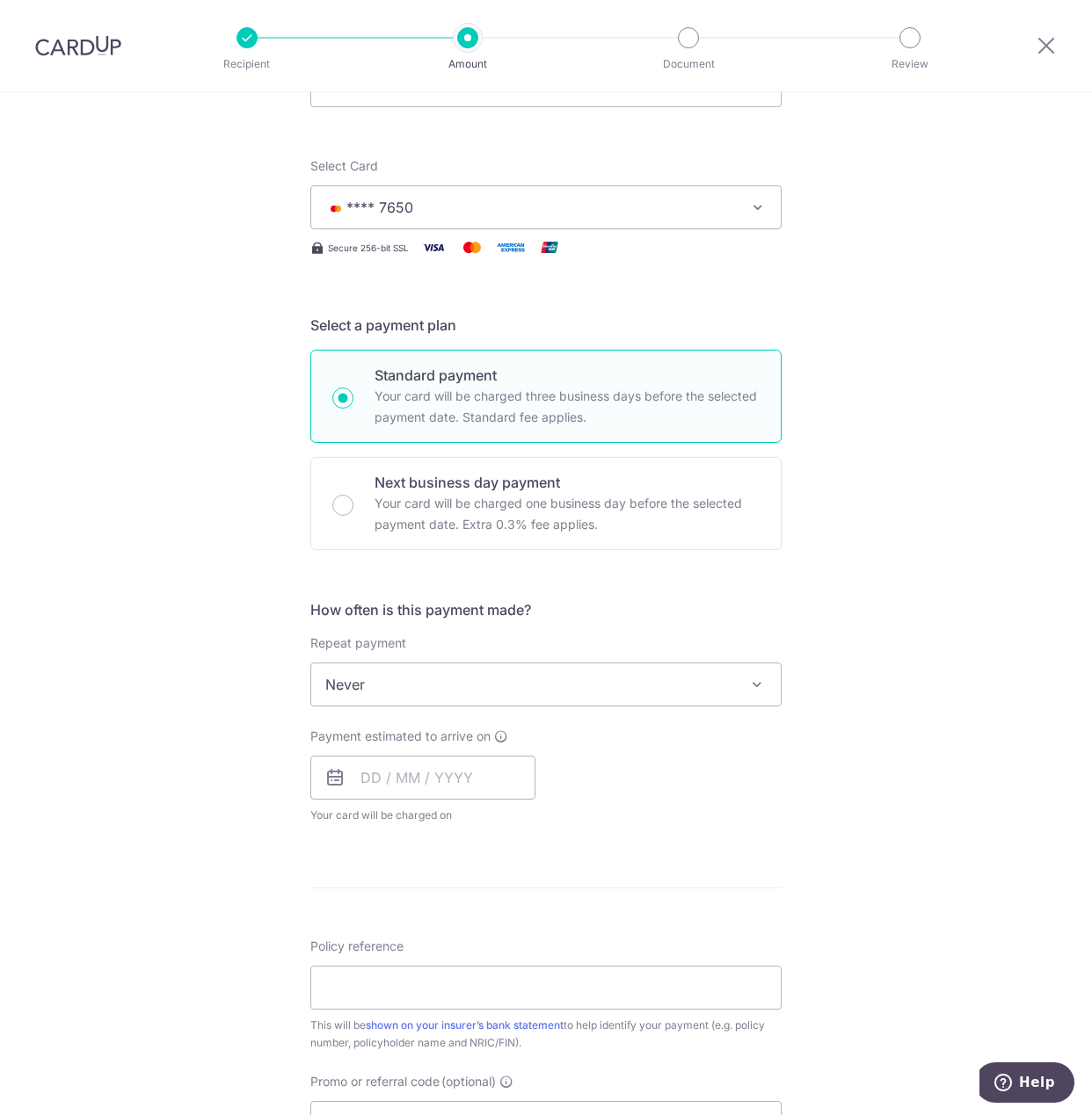
scroll to position [179, 0]
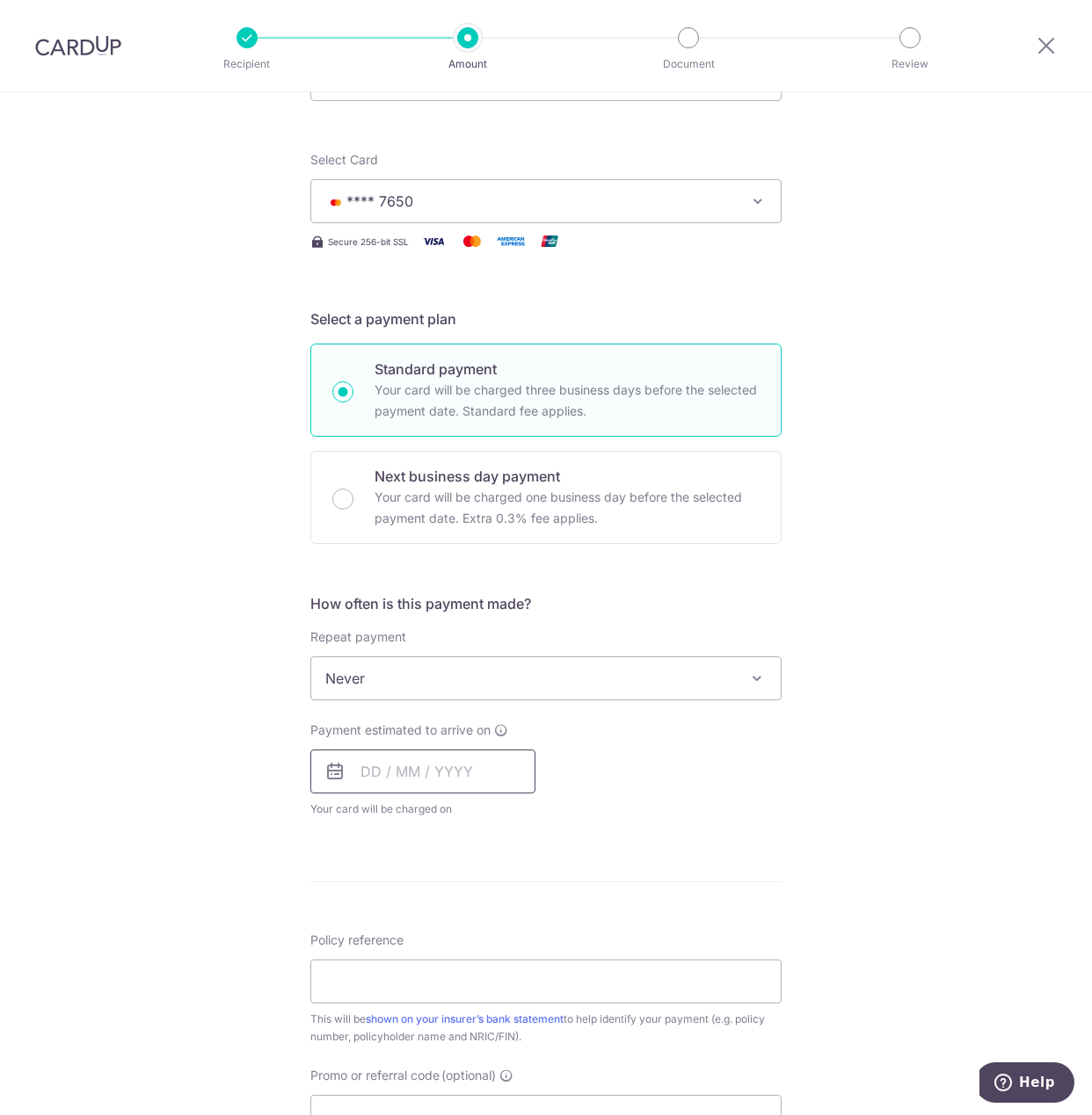
click at [439, 790] on input "text" at bounding box center [423, 771] width 225 height 44
click at [425, 1014] on link "19" at bounding box center [417, 1002] width 28 height 28
type input "19/08/2025"
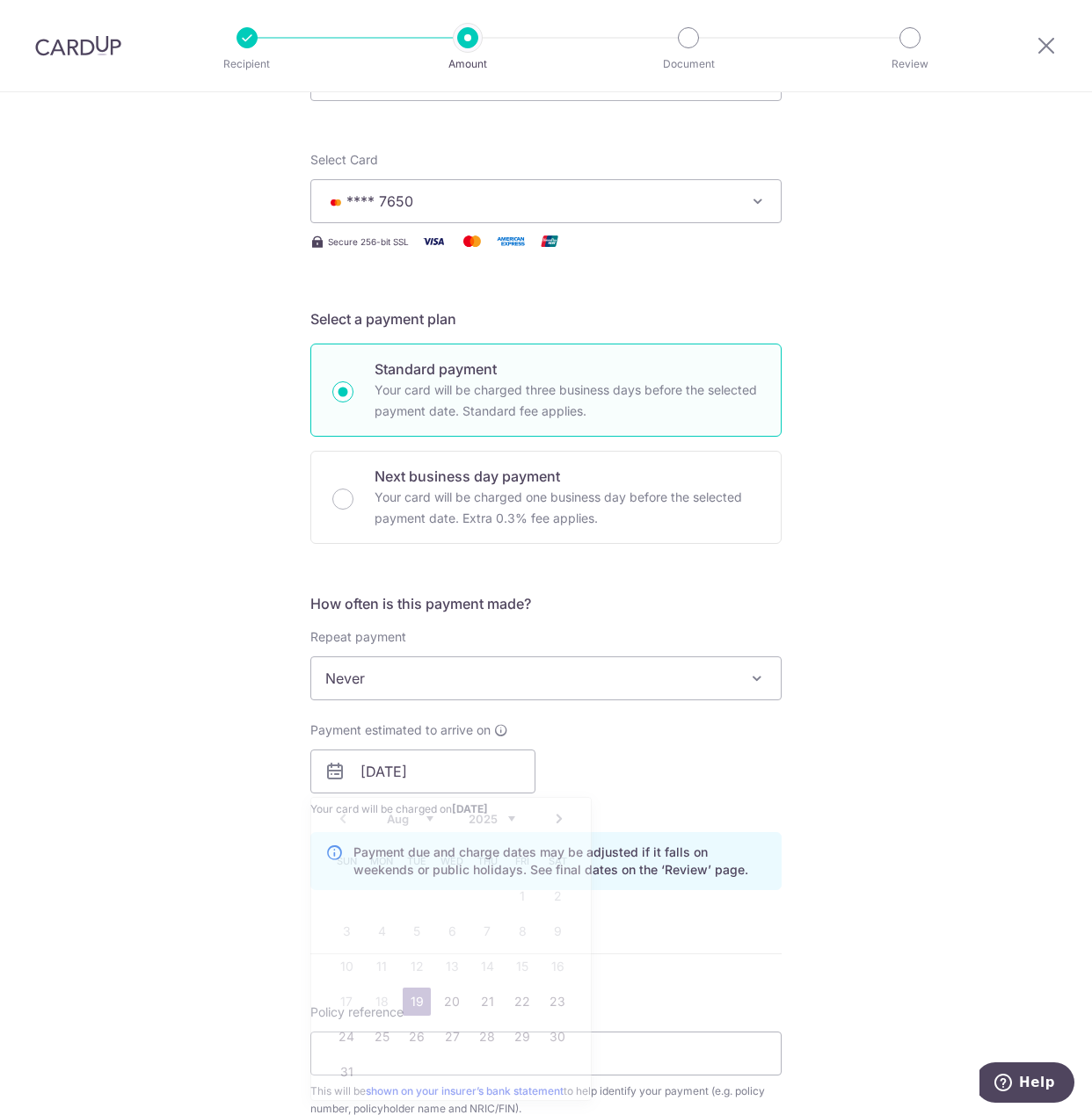
scroll to position [269, 0]
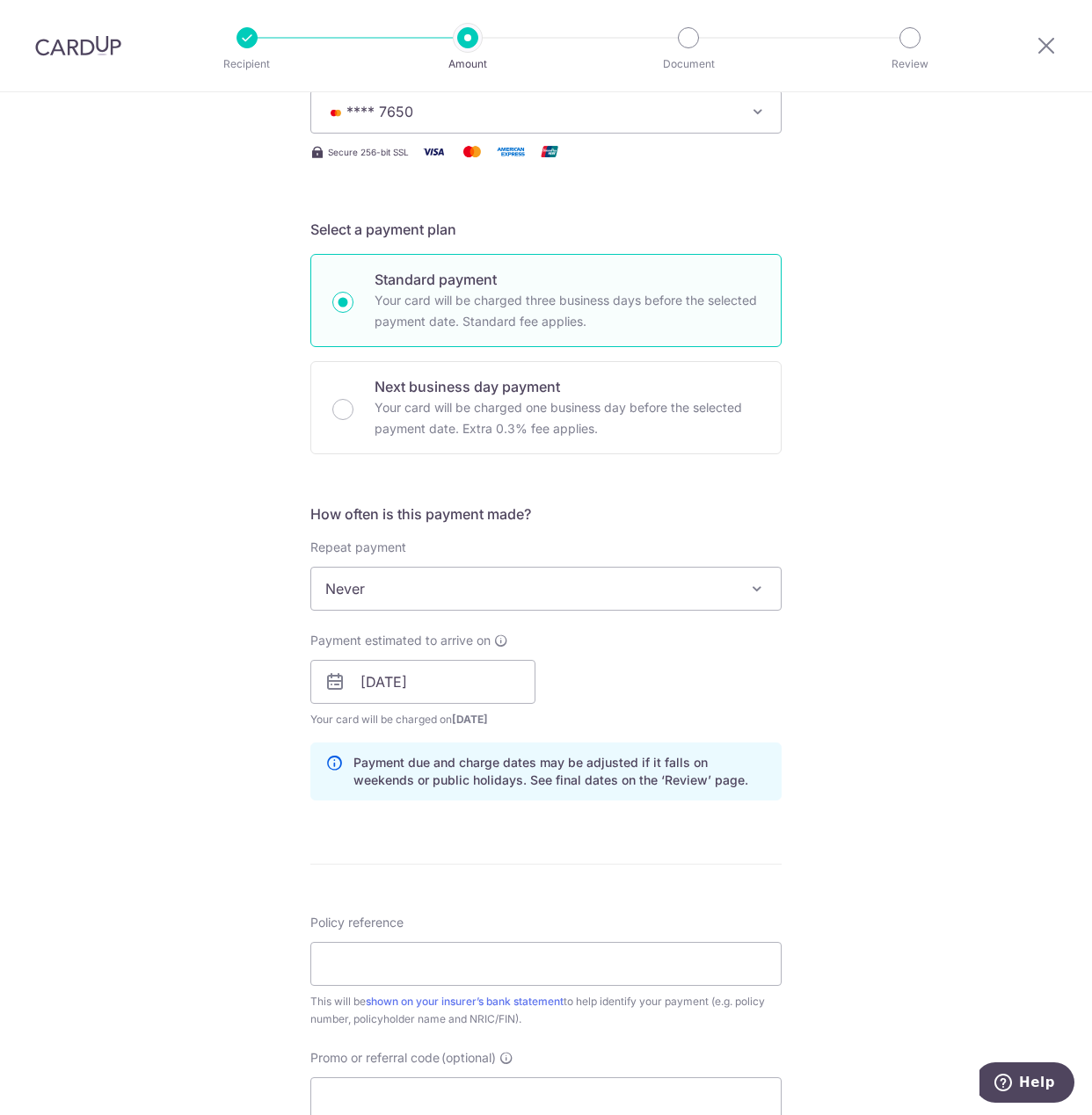
click at [380, 657] on div "Payment estimated to arrive on 19/08/2025 Prev Next Aug Sep Oct Nov Dec 2025 20…" at bounding box center [423, 681] width 225 height 97
click at [380, 674] on input "19/08/2025" at bounding box center [423, 682] width 225 height 44
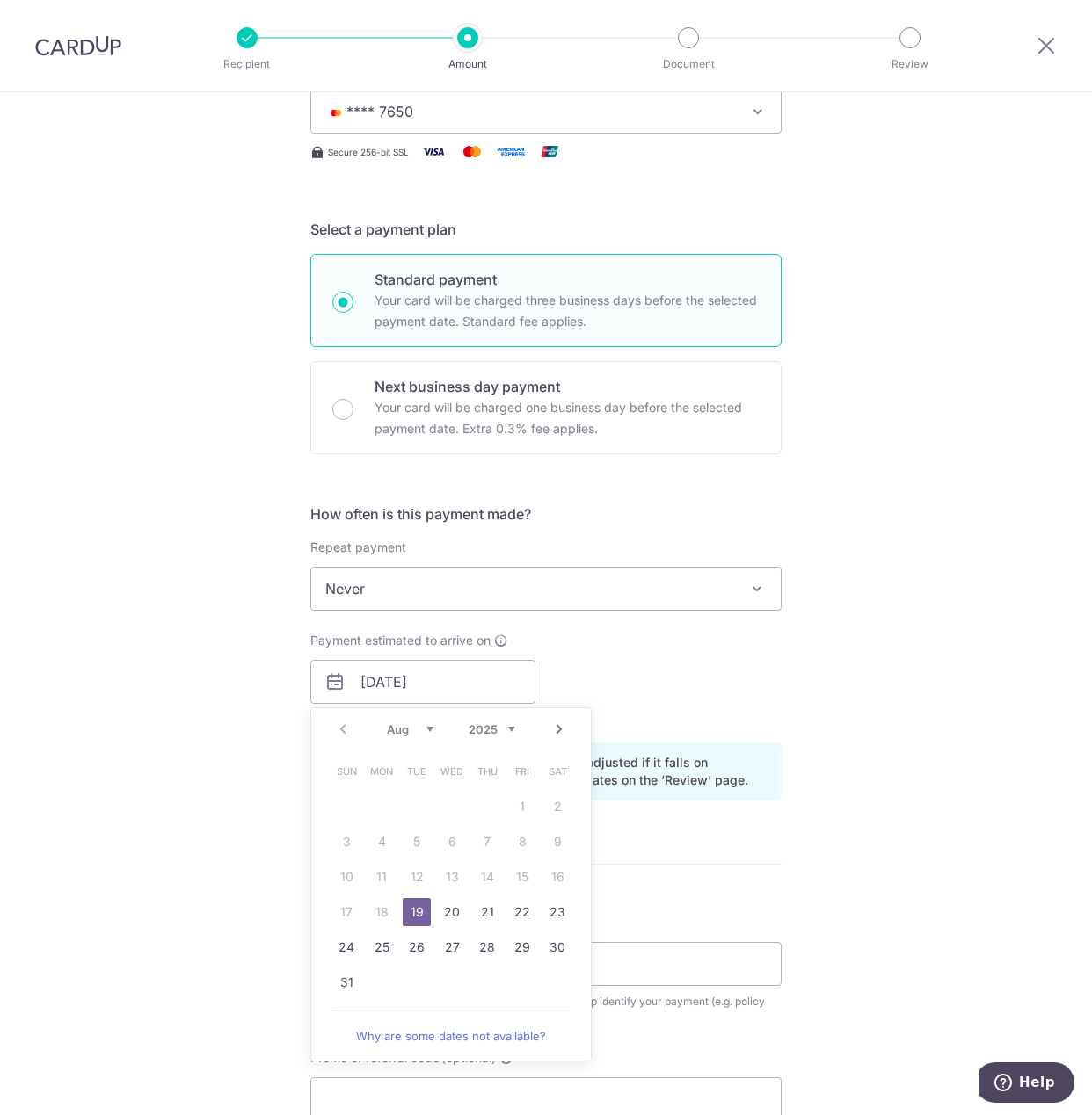
click at [424, 916] on link "19" at bounding box center [417, 912] width 28 height 28
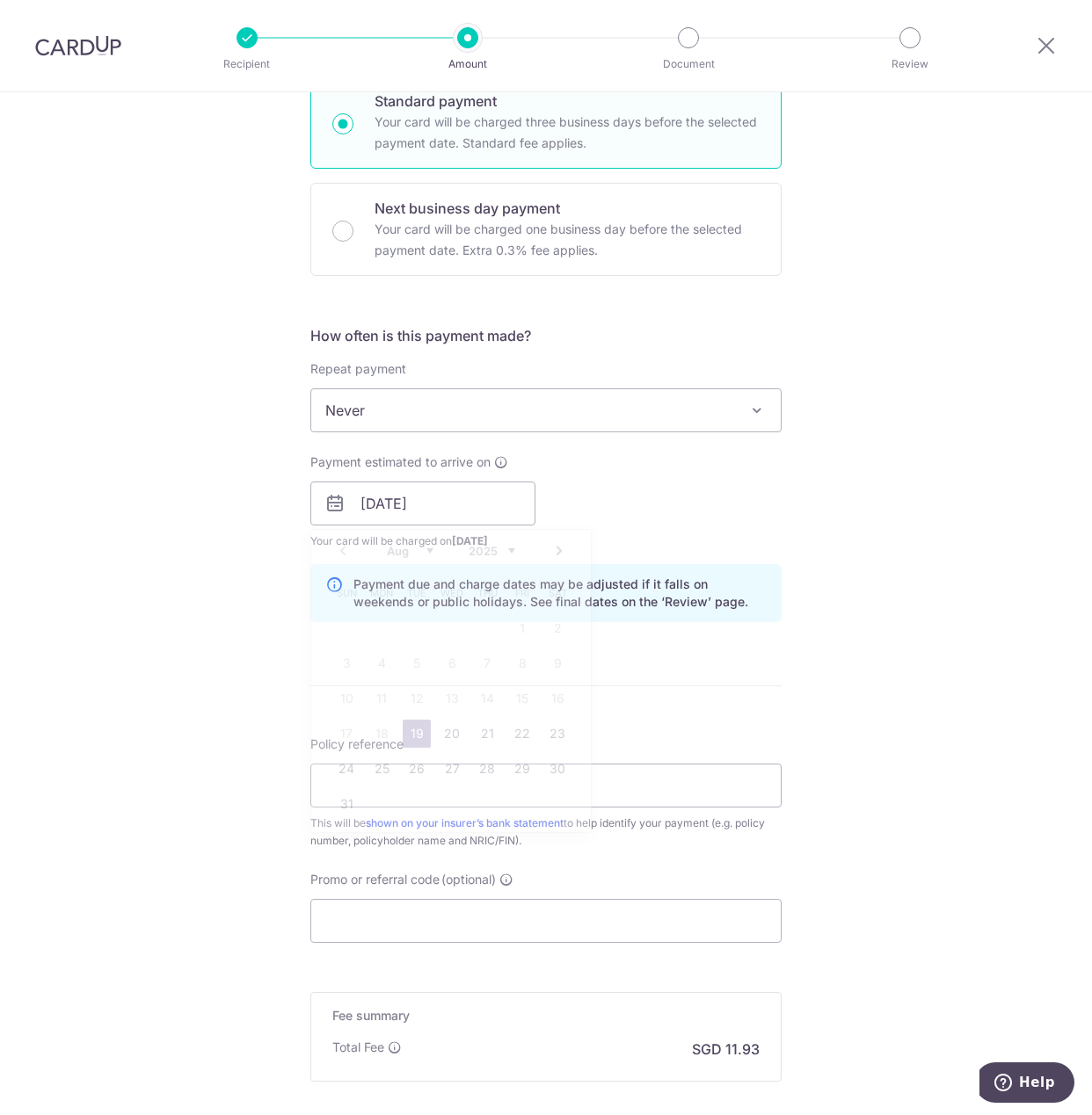
scroll to position [448, 0]
click at [413, 777] on input "Policy reference" at bounding box center [546, 784] width 472 height 44
type input "85573382 Ong Jin Keong S9424769A"
click at [366, 919] on input "Promo or referral code (optional)" at bounding box center [546, 920] width 472 height 44
paste input "OFF225"
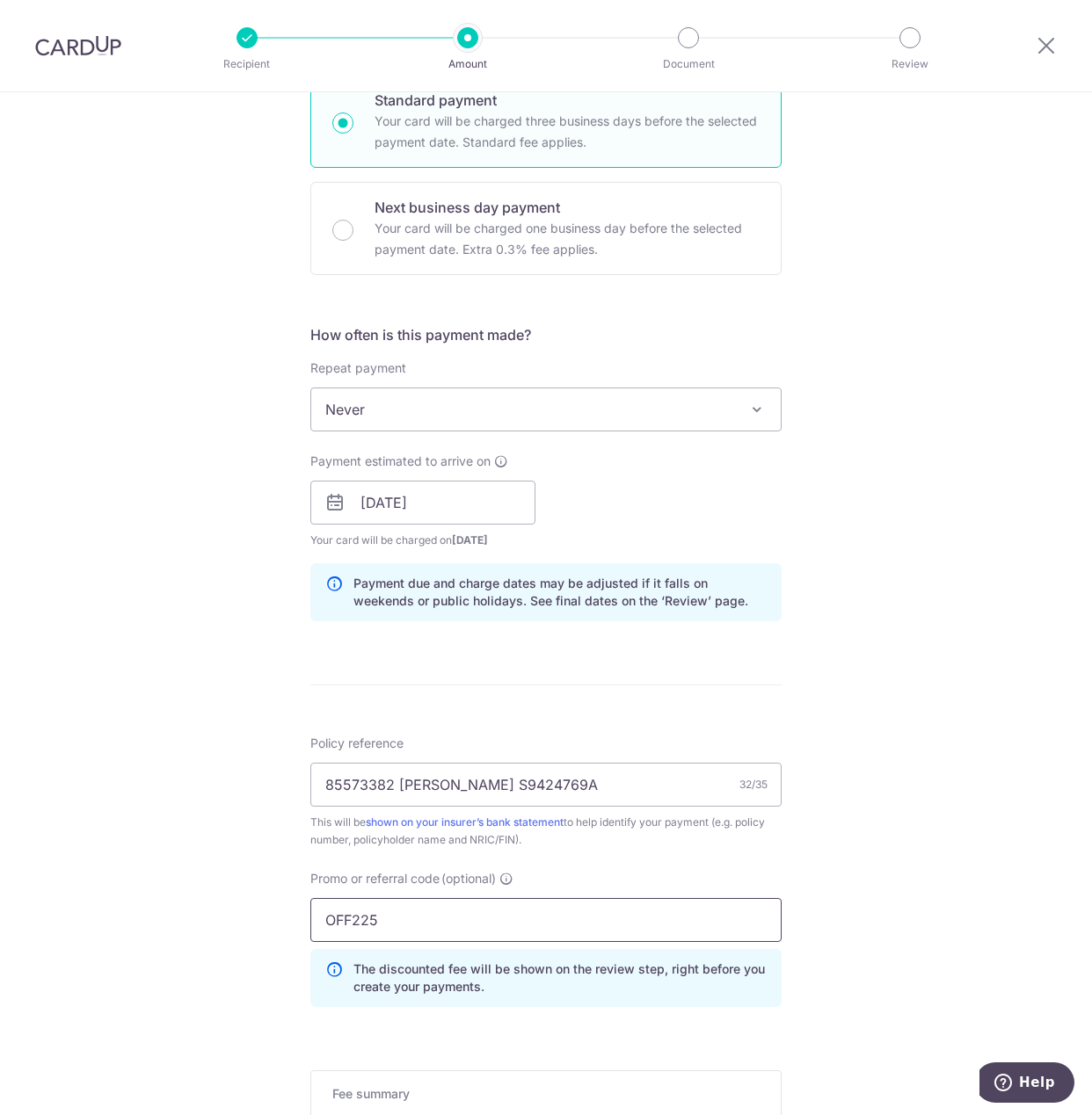
type input "OFF225"
click at [200, 905] on div "Tell us more about your payment Enter payment amount SGD 459.00 459.00 Select C…" at bounding box center [546, 514] width 1092 height 1741
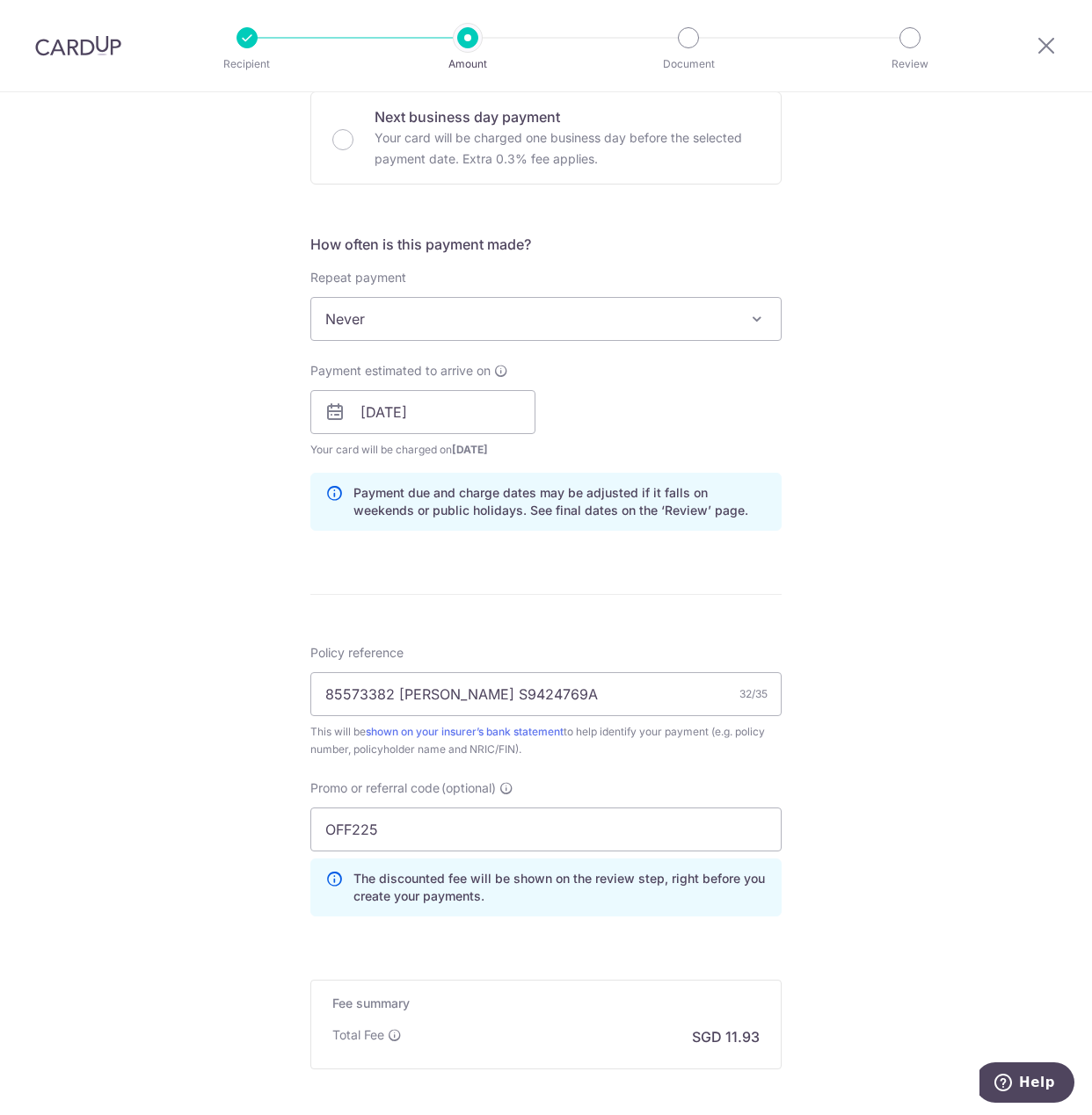
scroll to position [718, 0]
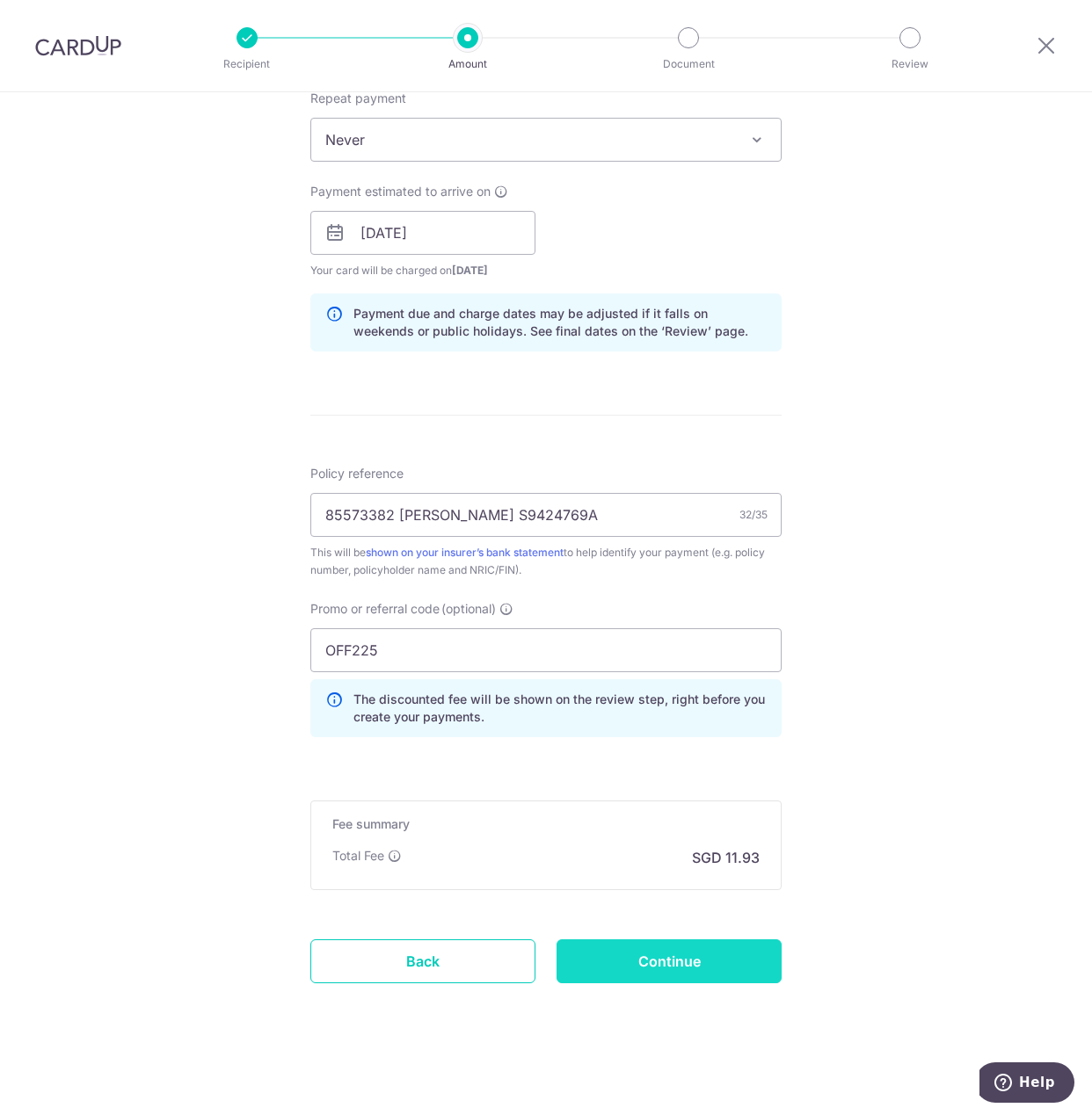
click at [707, 955] on input "Continue" at bounding box center [669, 961] width 225 height 44
type input "Create Schedule"
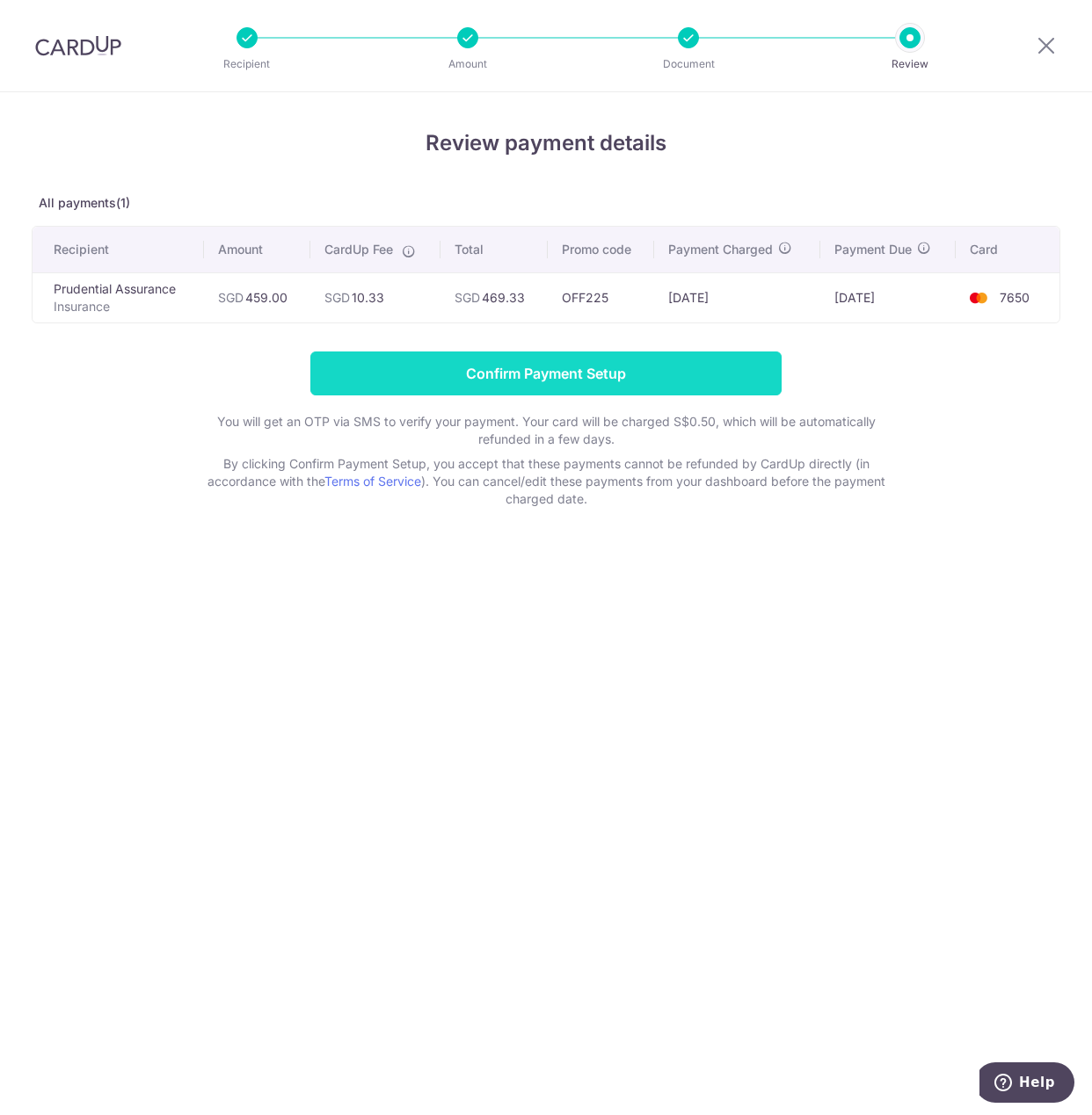
click at [563, 377] on input "Confirm Payment Setup" at bounding box center [546, 373] width 472 height 44
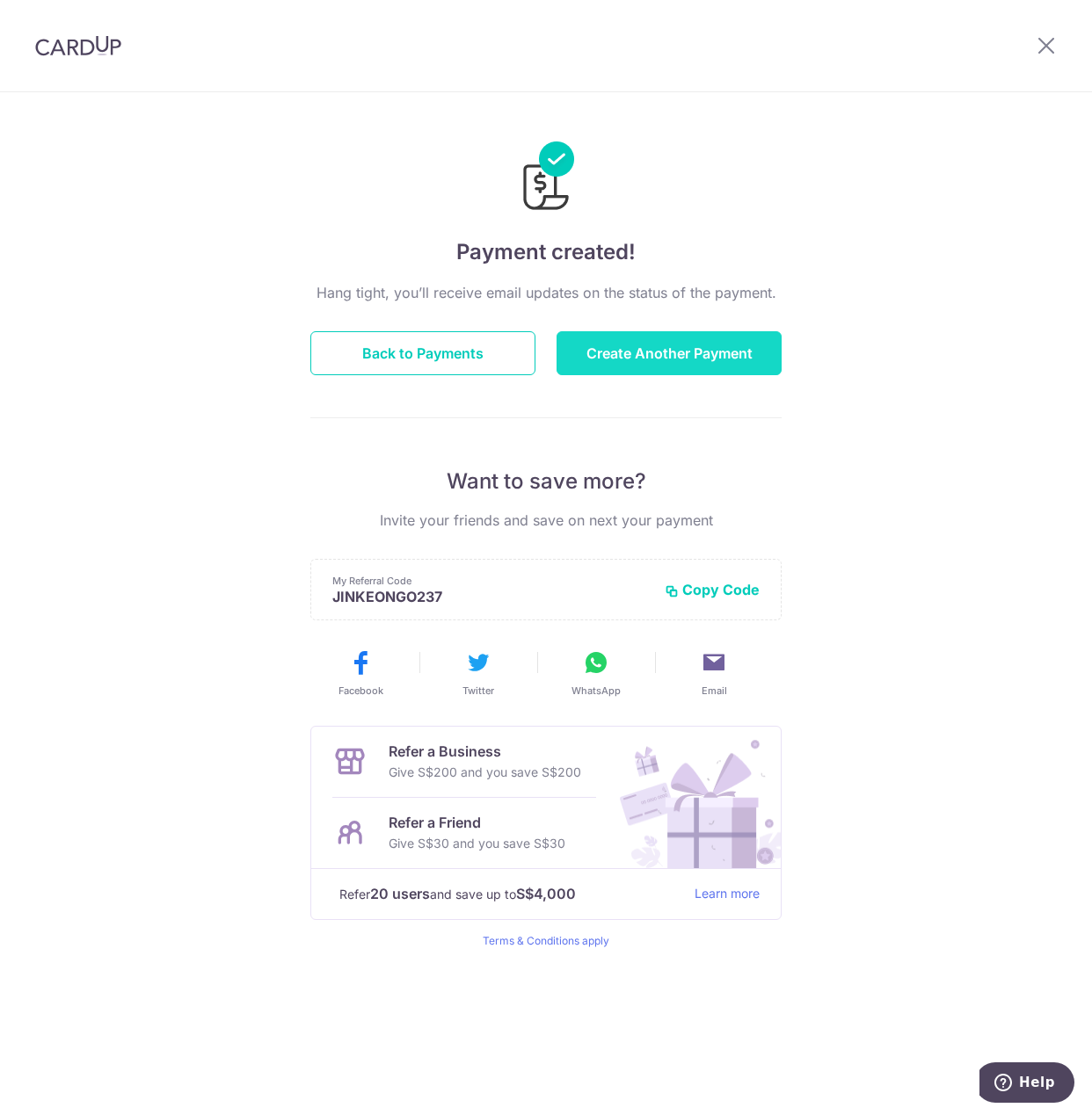
click at [613, 349] on button "Create Another Payment" at bounding box center [669, 352] width 225 height 44
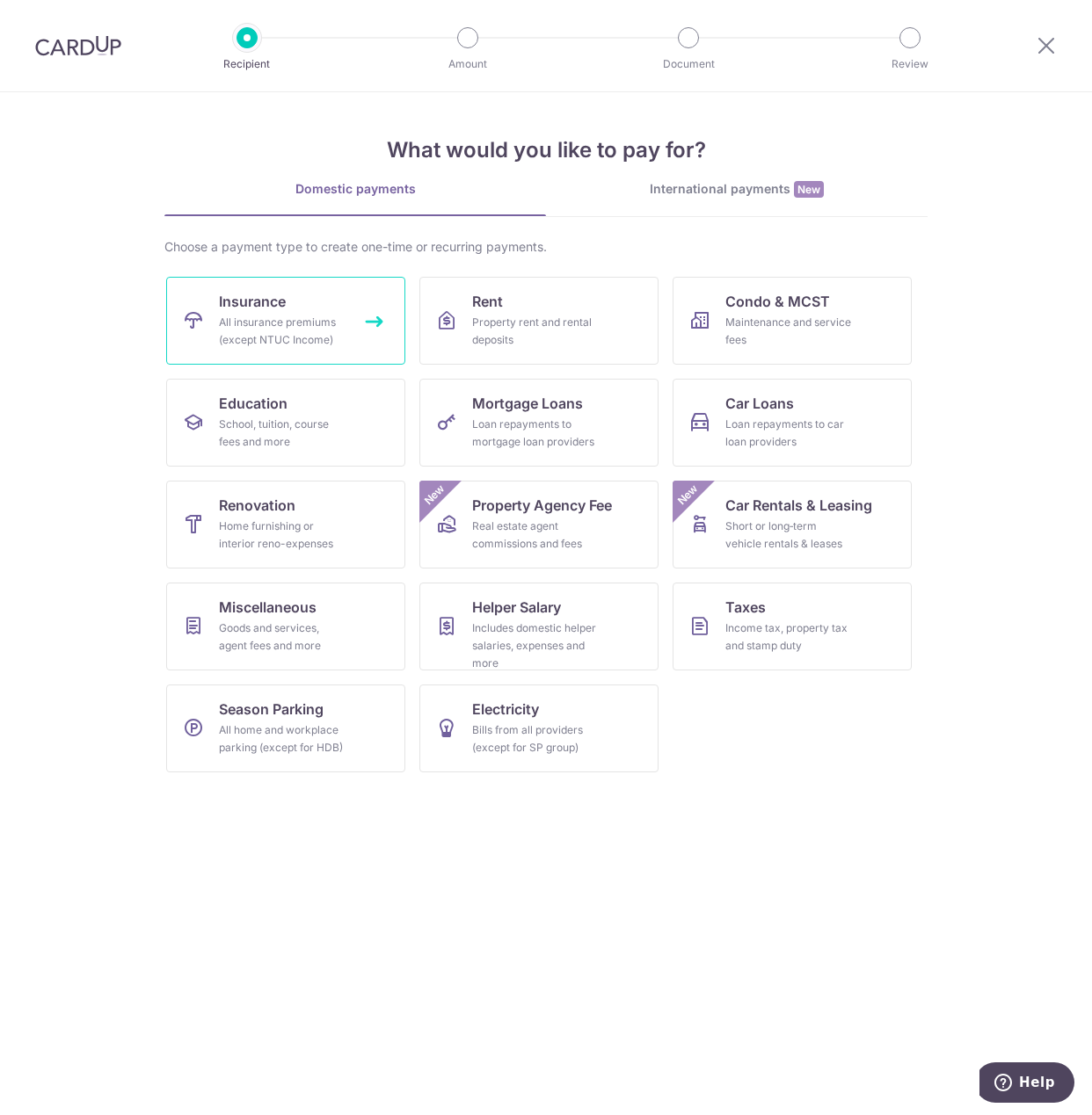
click at [307, 311] on link "Insurance All insurance premiums (except NTUC Income)" at bounding box center [286, 321] width 239 height 88
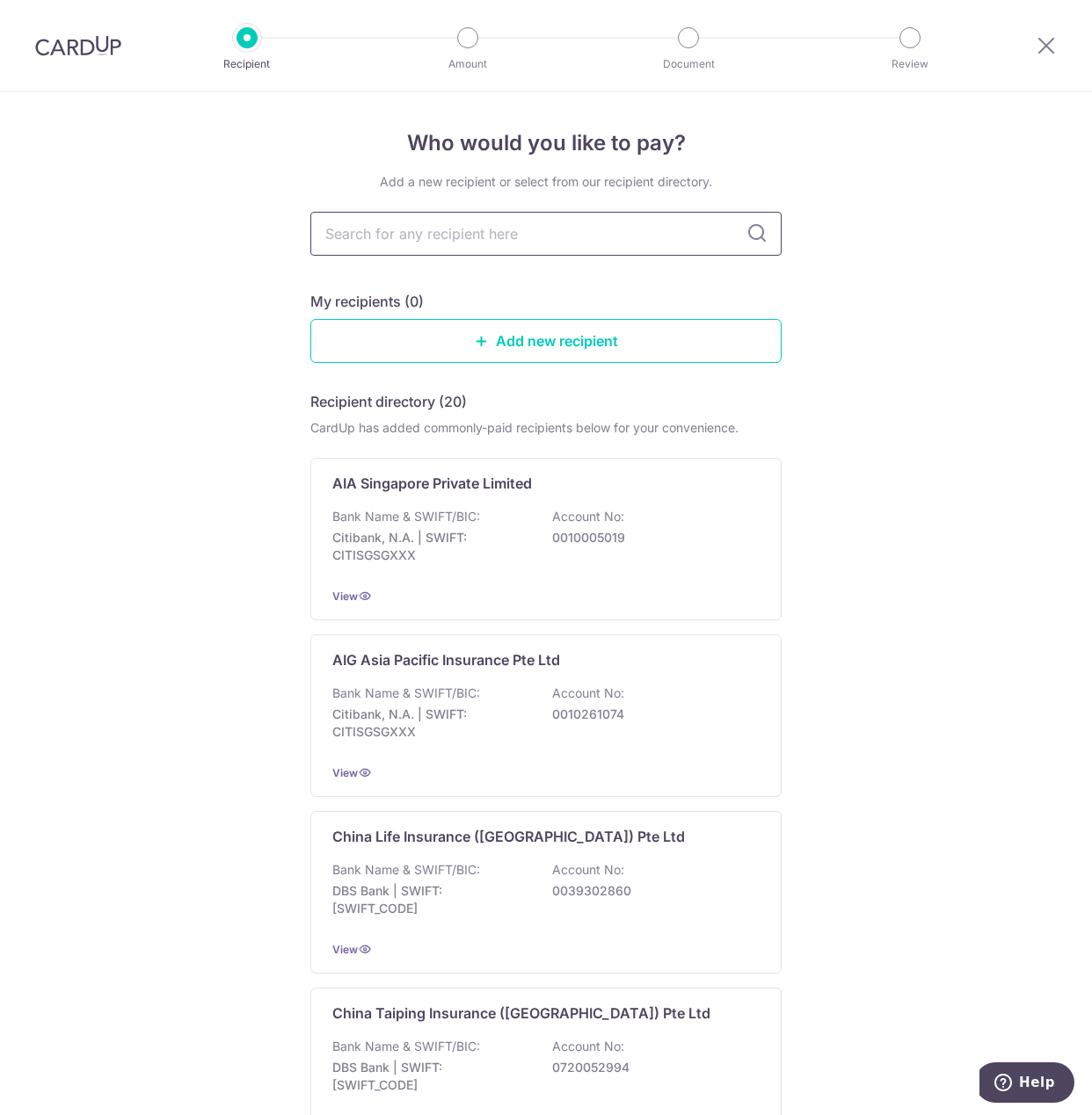
click at [438, 236] on input "text" at bounding box center [546, 233] width 472 height 44
type input "prudential"
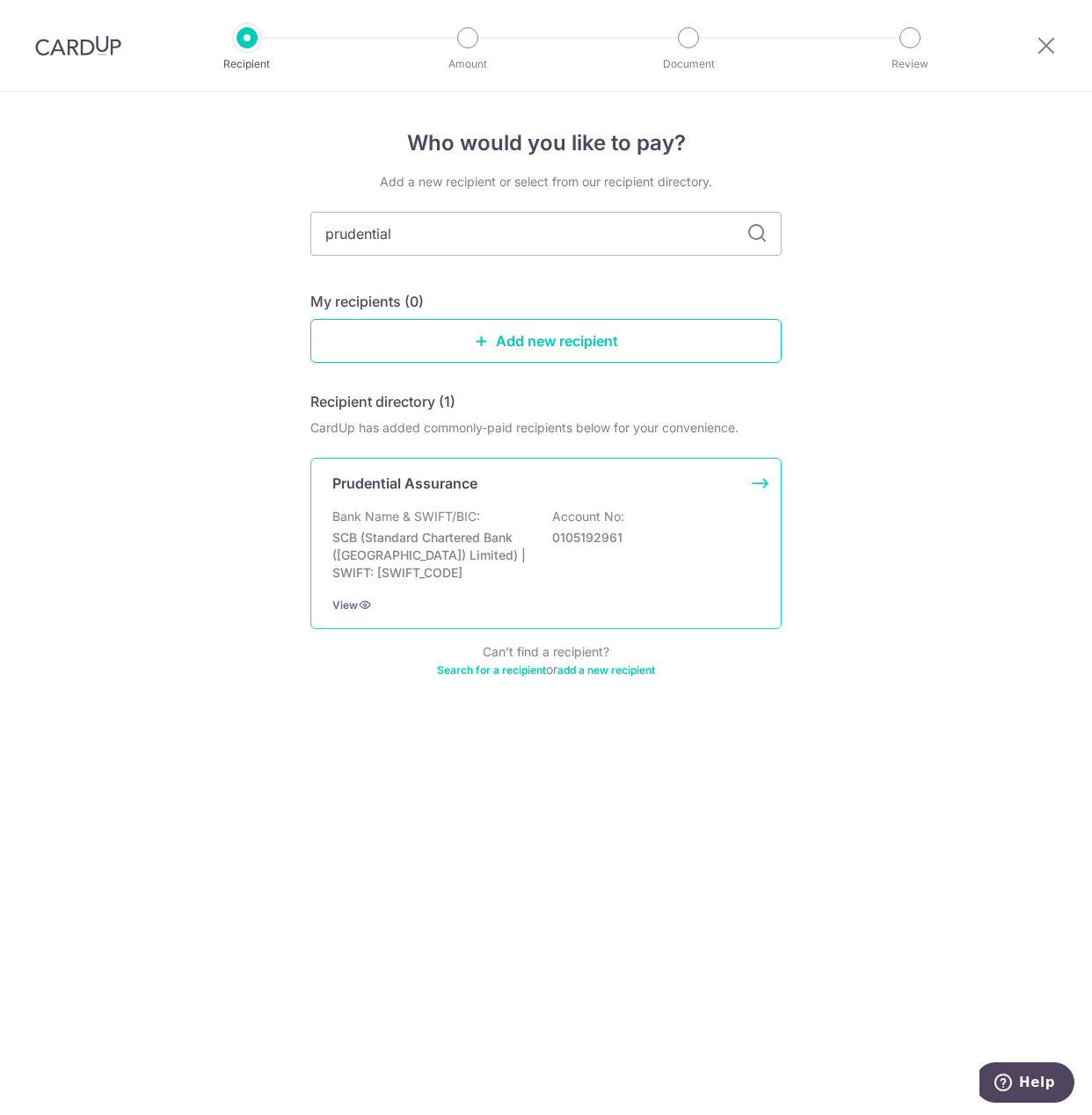
click at [470, 483] on p "Prudential Assurance" at bounding box center [405, 483] width 145 height 21
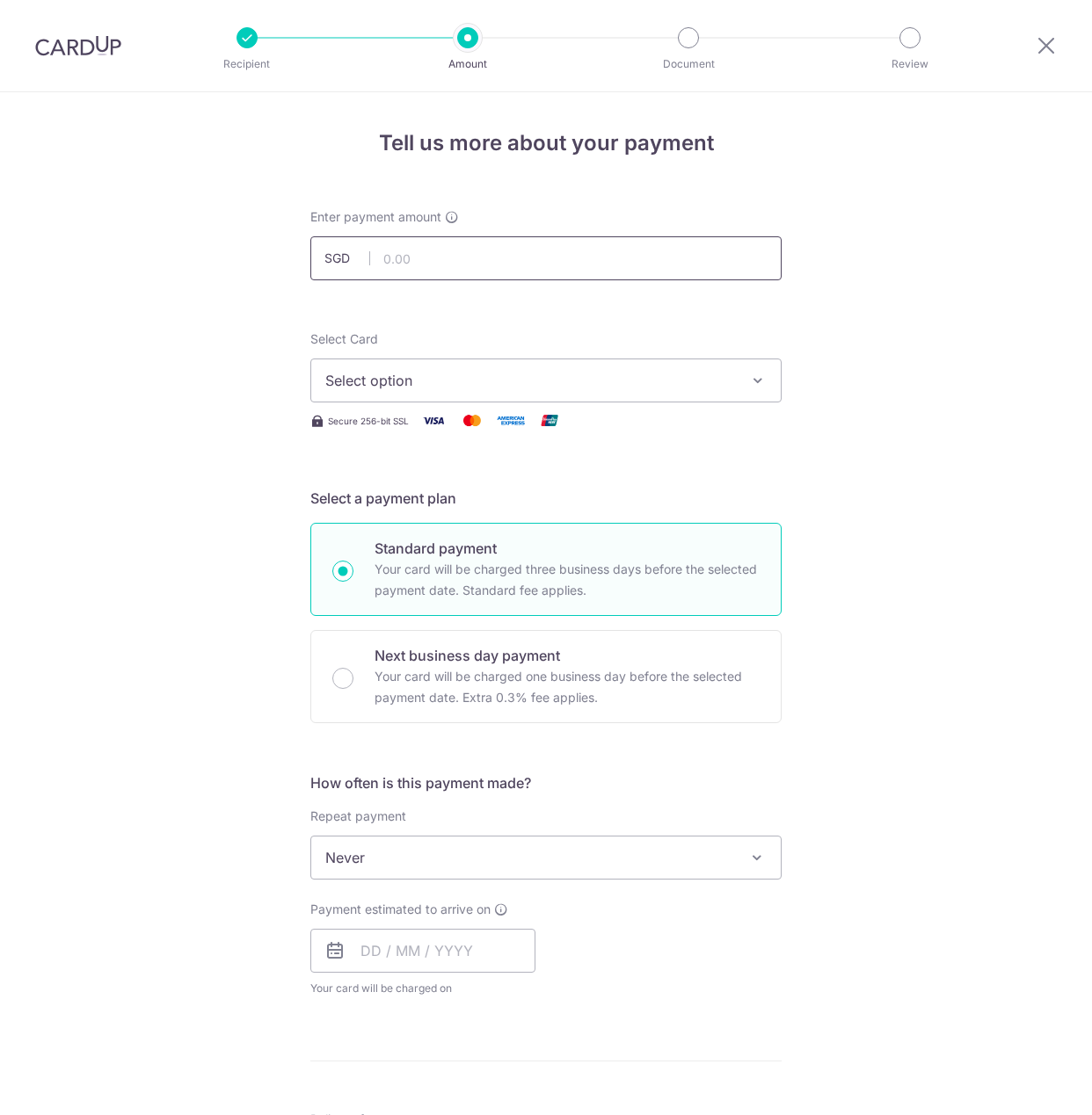
click at [425, 251] on input "text" at bounding box center [546, 258] width 472 height 44
click at [433, 256] on input "text" at bounding box center [546, 258] width 472 height 44
type input "610.56"
click at [417, 387] on span "Select option" at bounding box center [530, 380] width 409 height 21
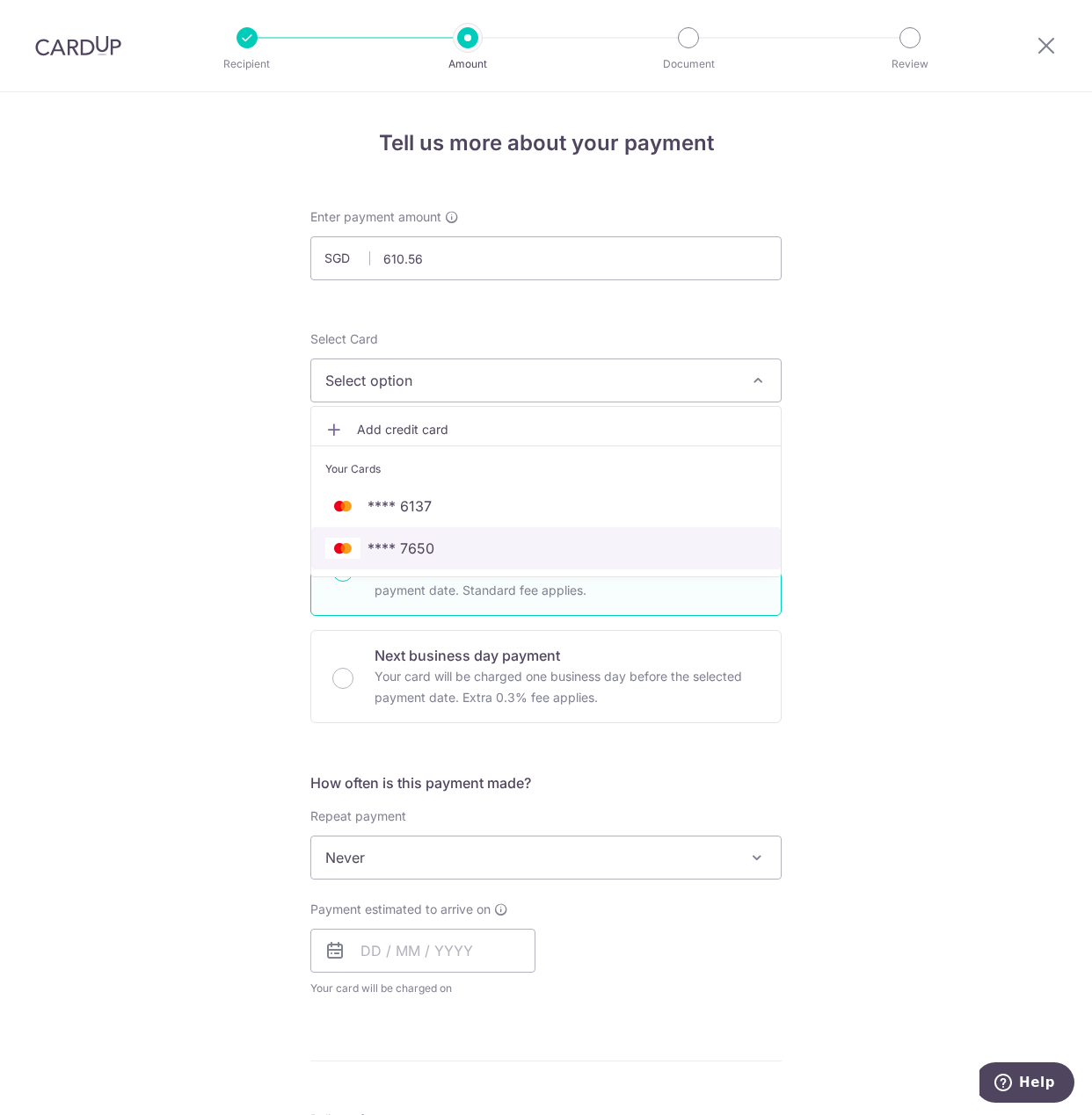
click at [417, 548] on span "**** 7650" at bounding box center [401, 548] width 67 height 21
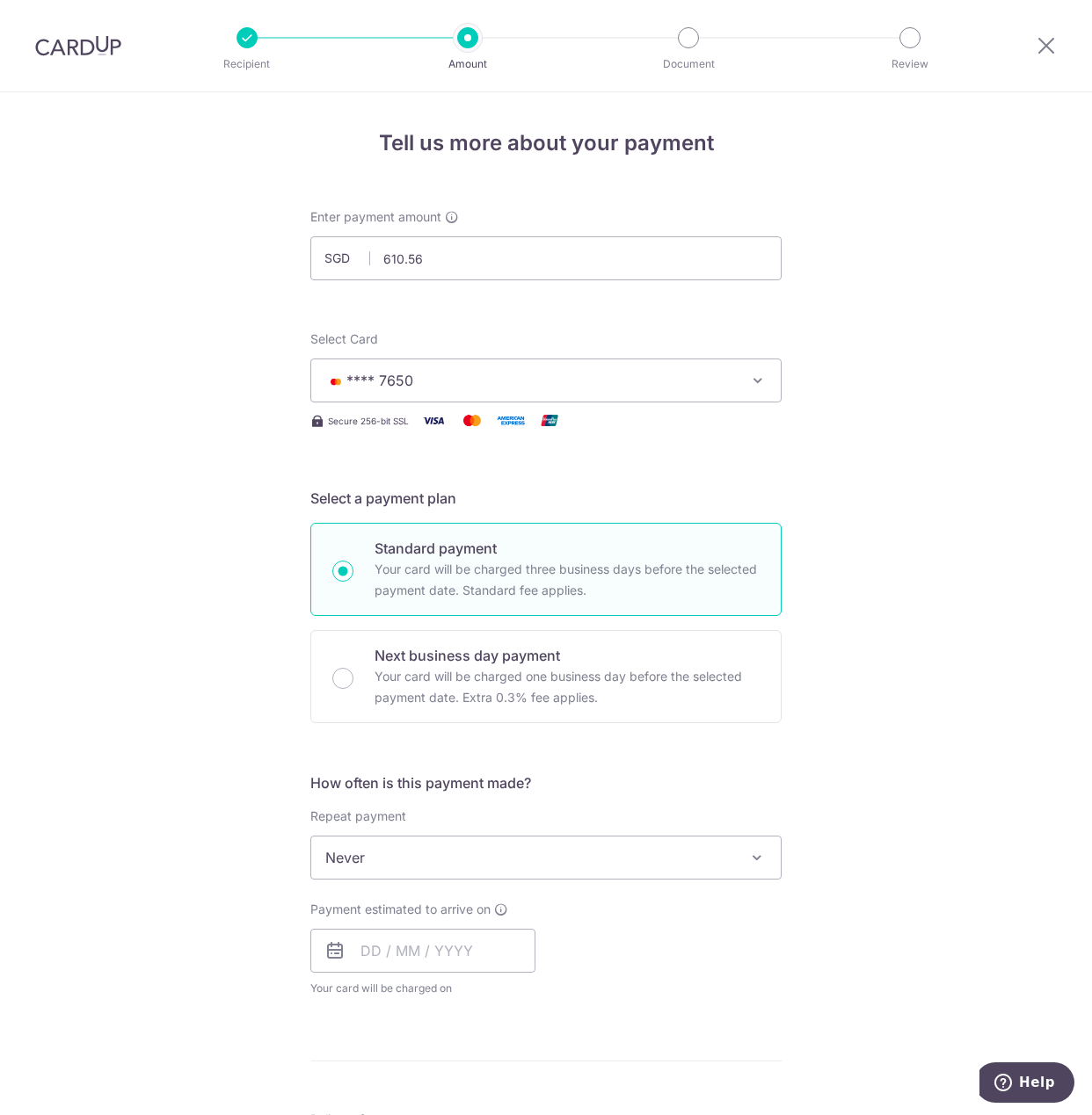
click at [197, 491] on div "Tell us more about your payment Enter payment amount SGD 610.56 610.56 Select C…" at bounding box center [546, 887] width 1092 height 1590
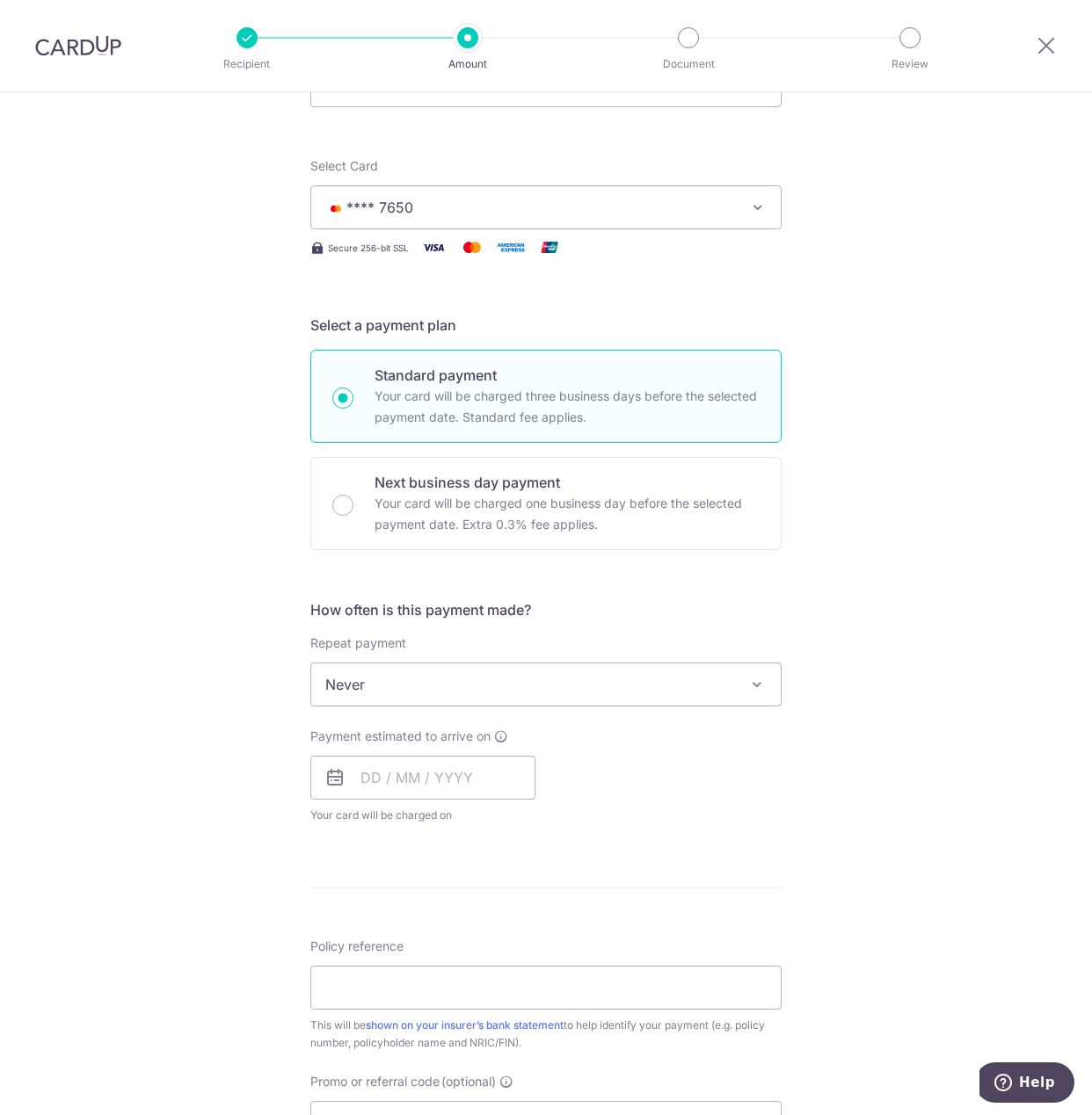
scroll to position [269, 0]
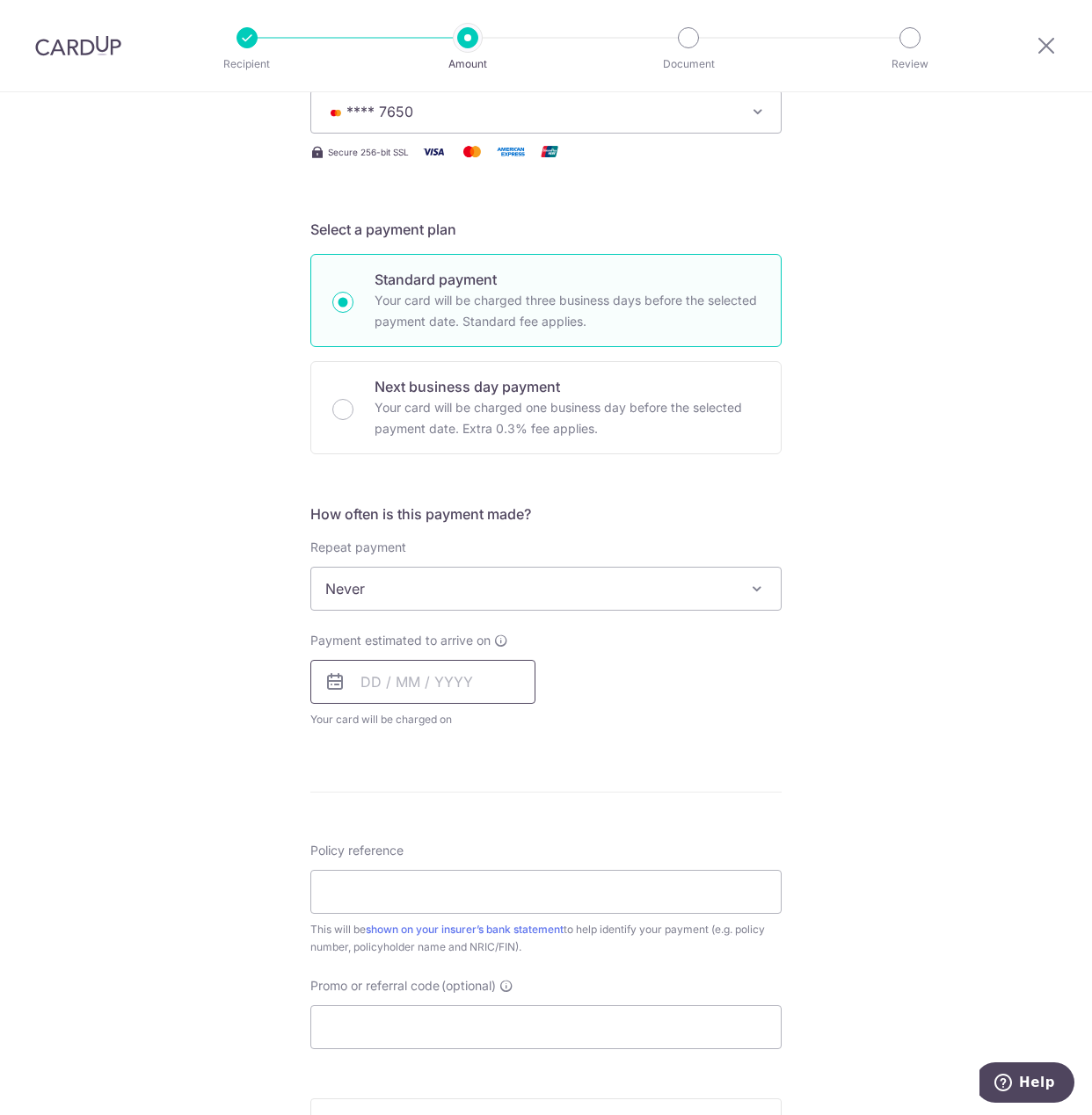
click at [437, 685] on input "text" at bounding box center [423, 682] width 225 height 44
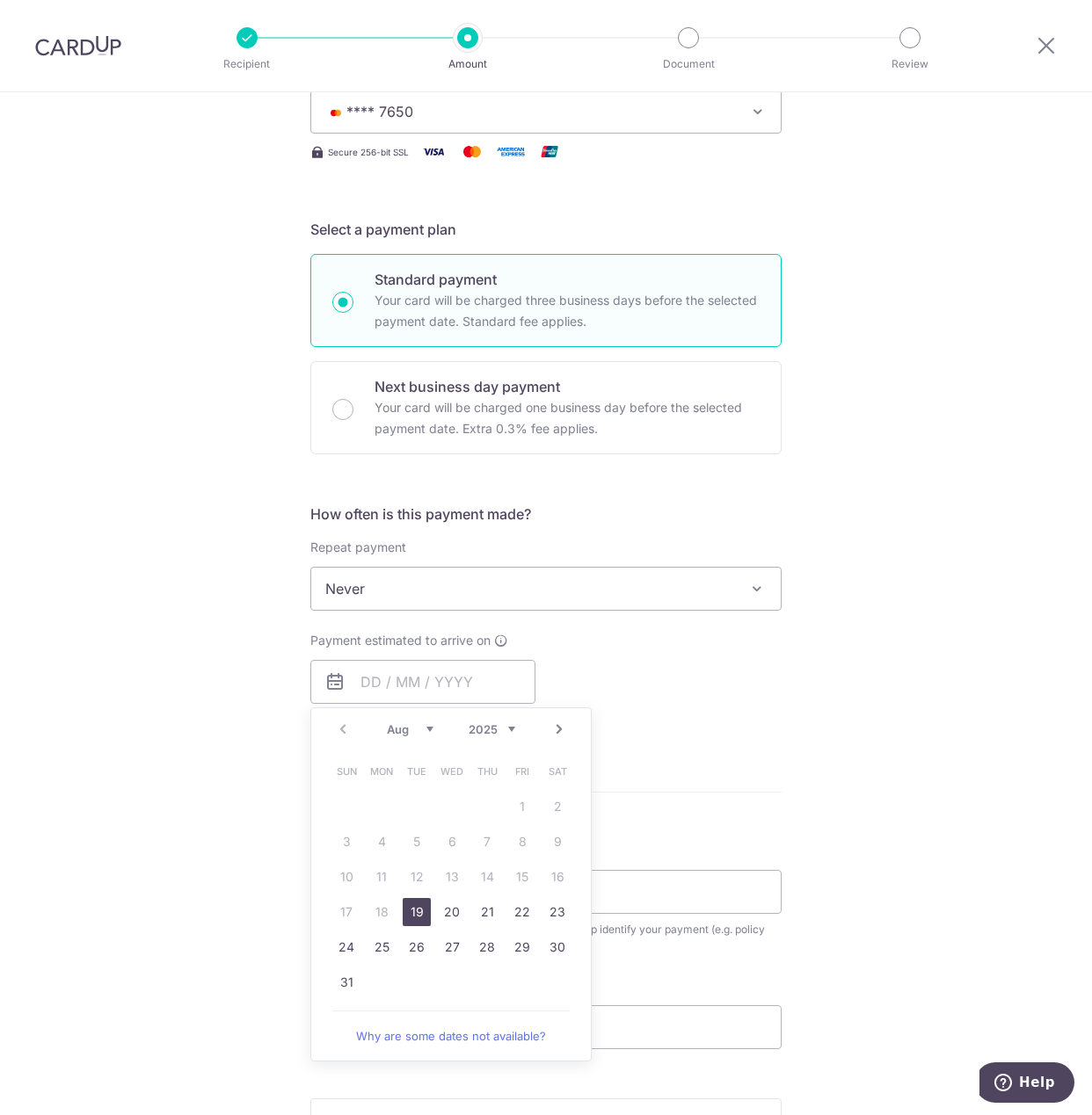
click at [419, 910] on link "19" at bounding box center [417, 912] width 28 height 28
type input "[DATE]"
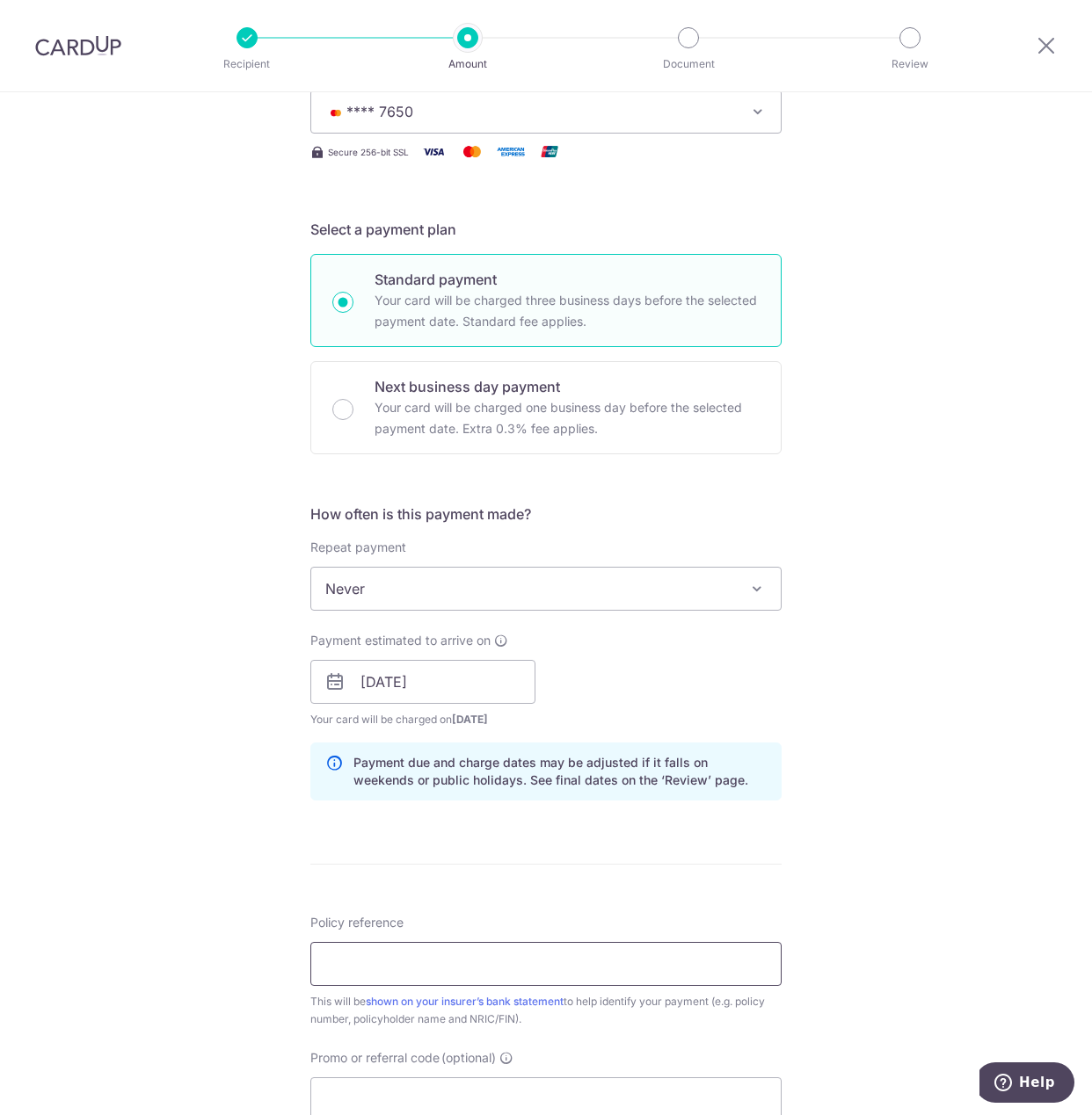
click at [395, 971] on input "Policy reference" at bounding box center [546, 963] width 472 height 44
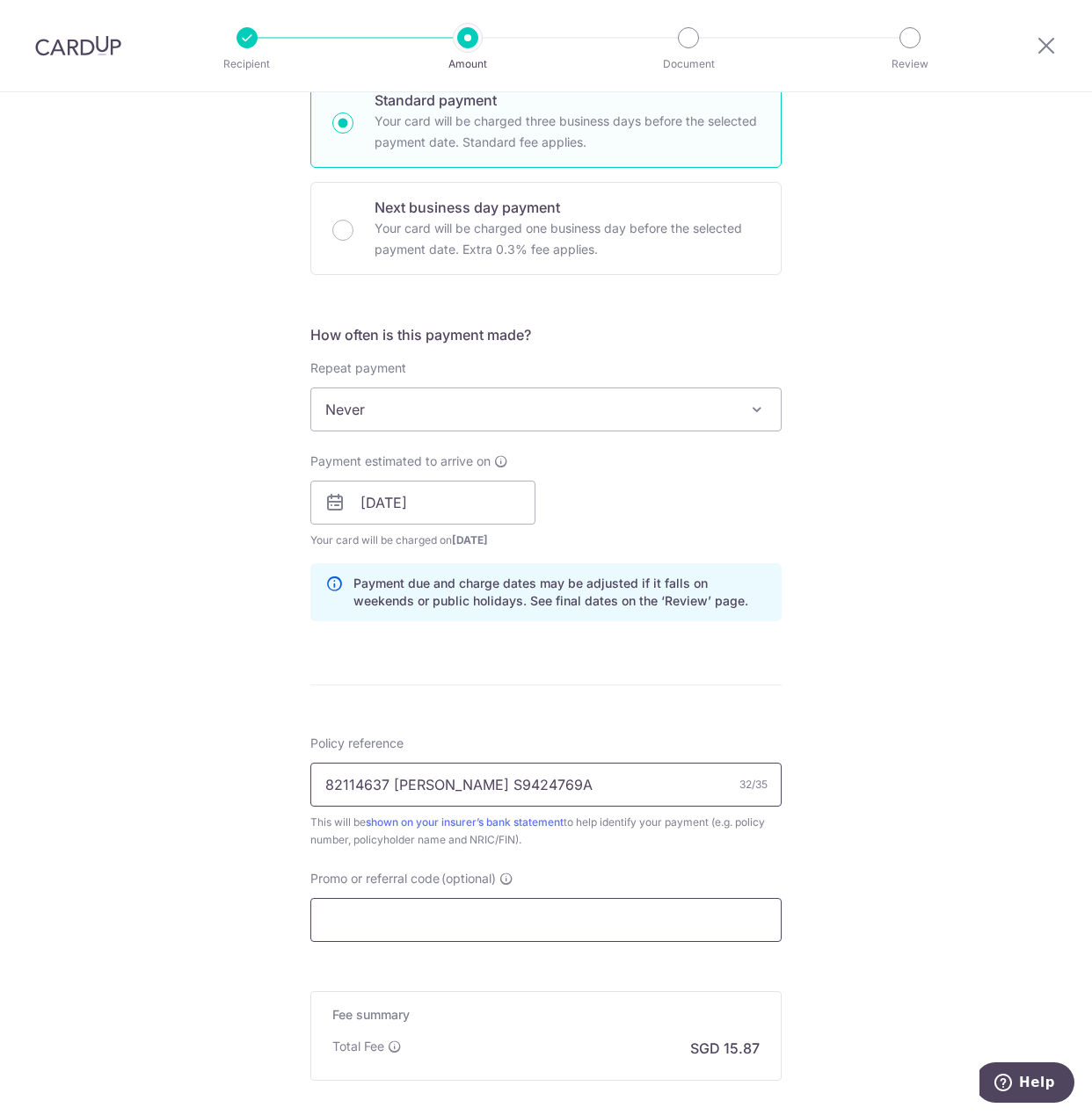
type input "82114637 Ong Jin Keong S9424769A"
click at [408, 909] on input "Promo or referral code (optional)" at bounding box center [546, 920] width 472 height 44
paste input "OFF225"
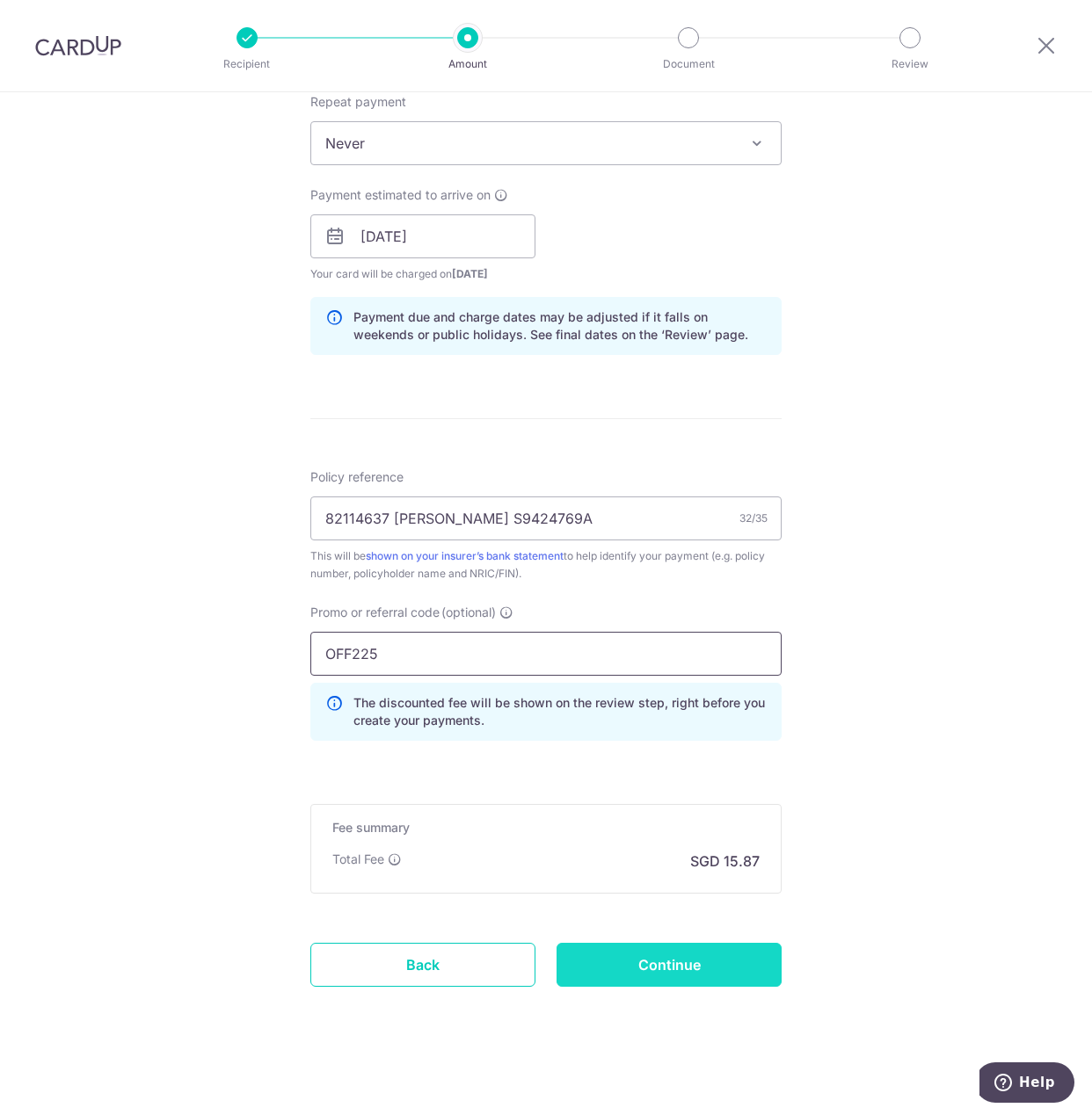
scroll to position [718, 0]
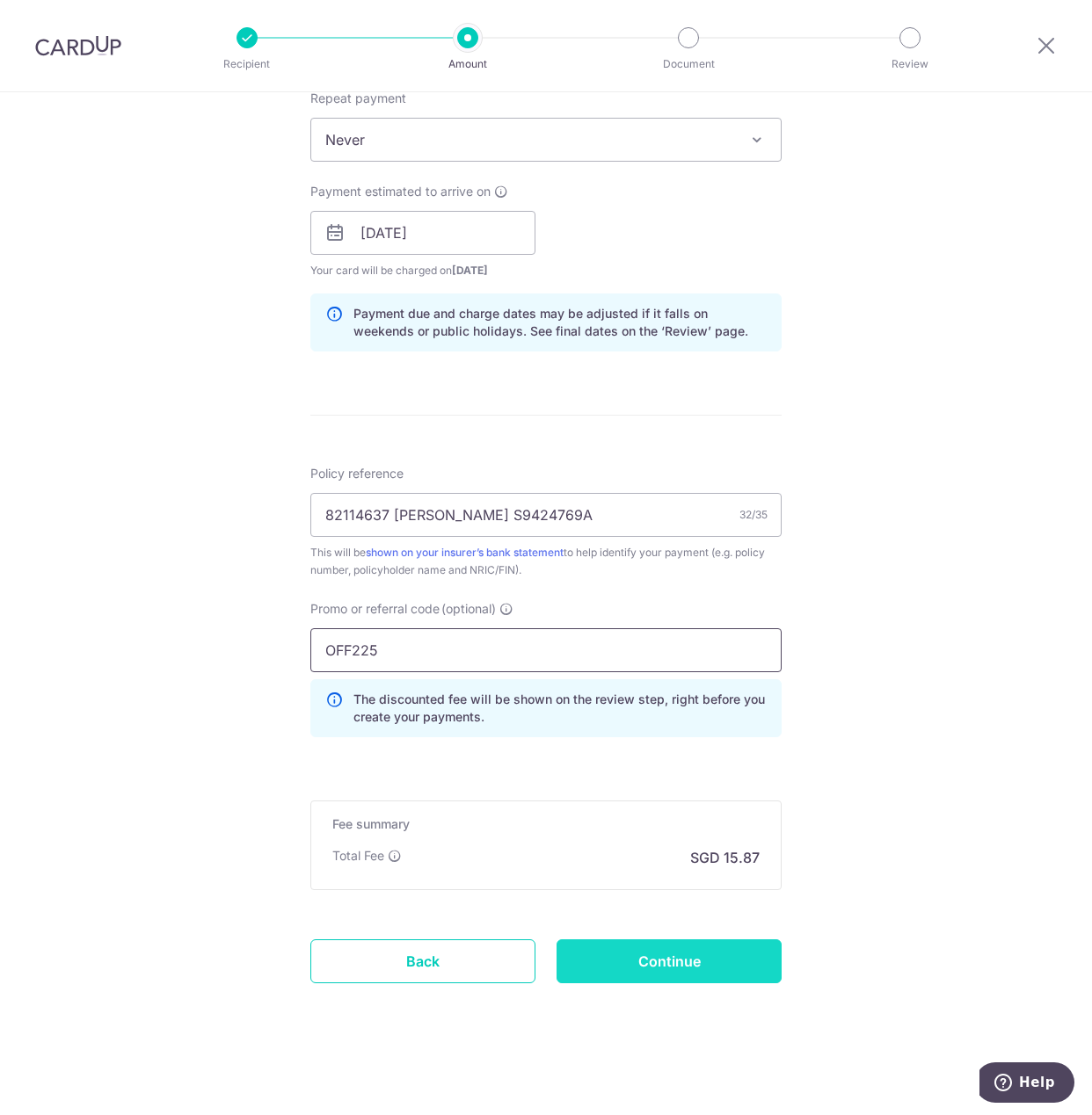
type input "OFF225"
click at [692, 952] on input "Continue" at bounding box center [669, 961] width 225 height 44
type input "Create Schedule"
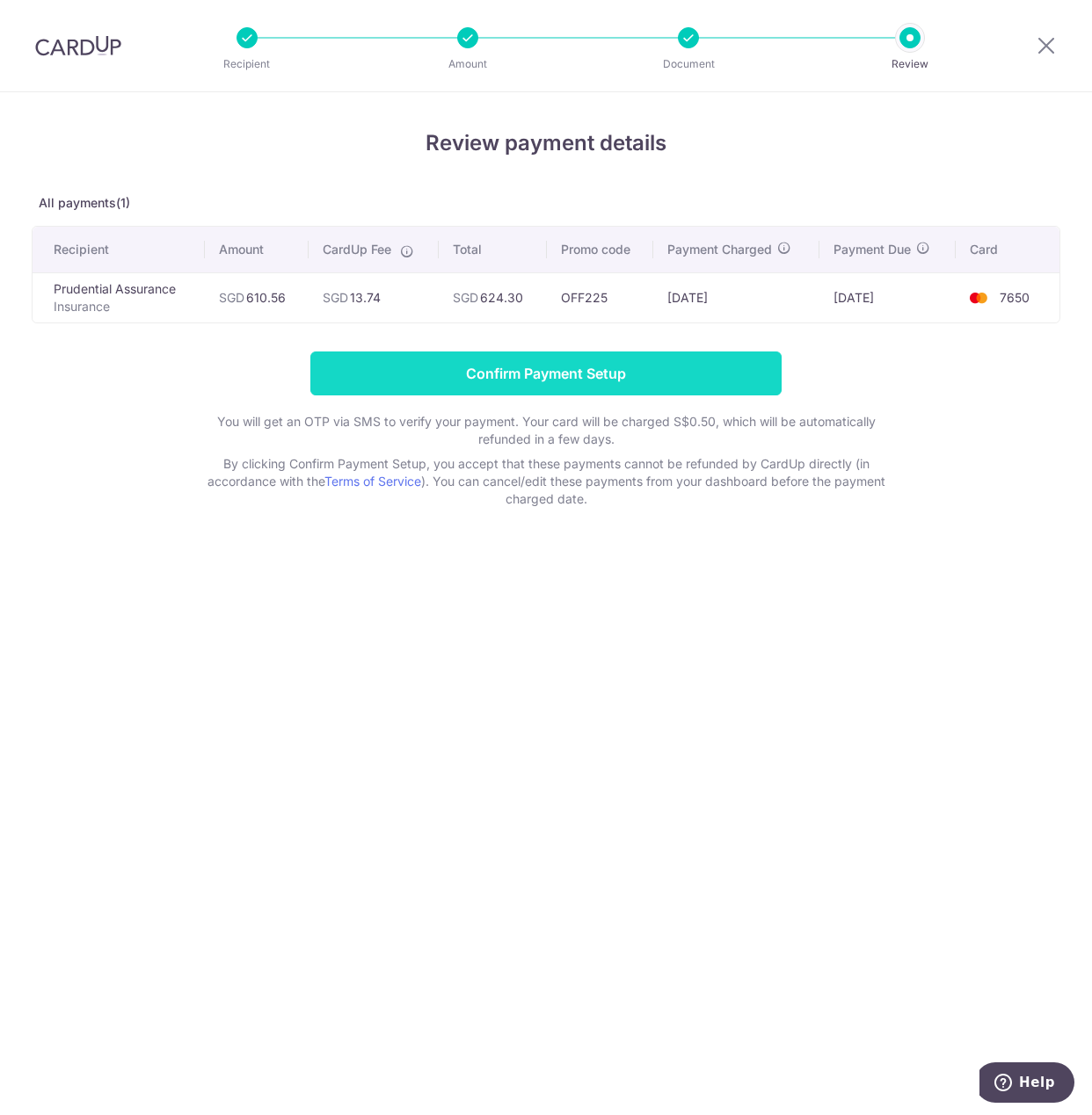
click at [617, 366] on input "Confirm Payment Setup" at bounding box center [546, 373] width 472 height 44
